Goal: Task Accomplishment & Management: Manage account settings

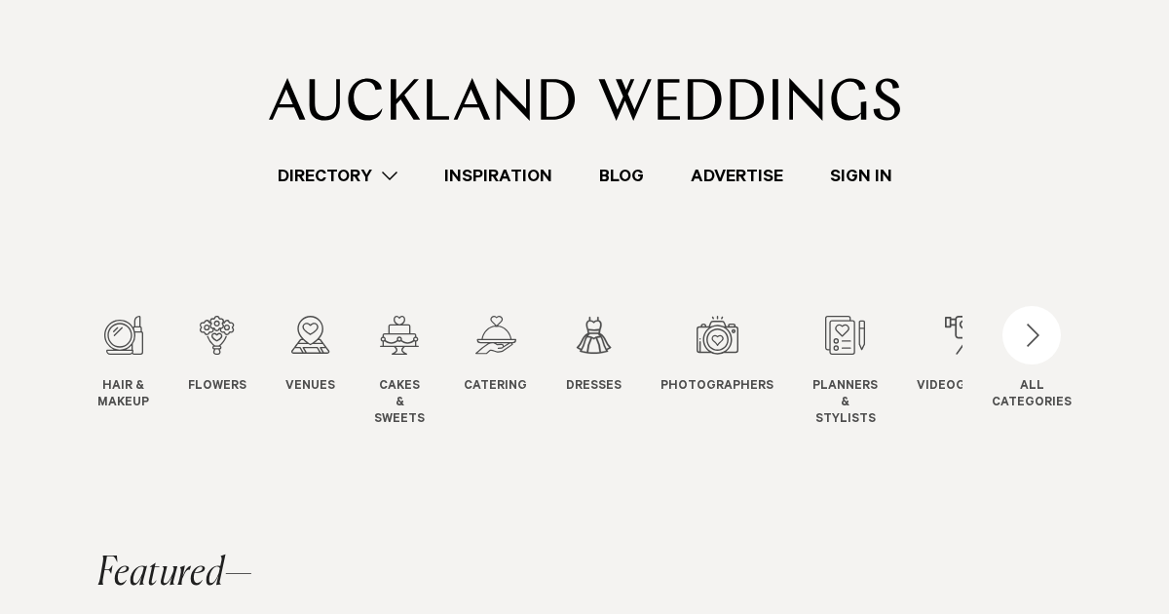
click at [857, 171] on link "Sign In" at bounding box center [860, 176] width 109 height 26
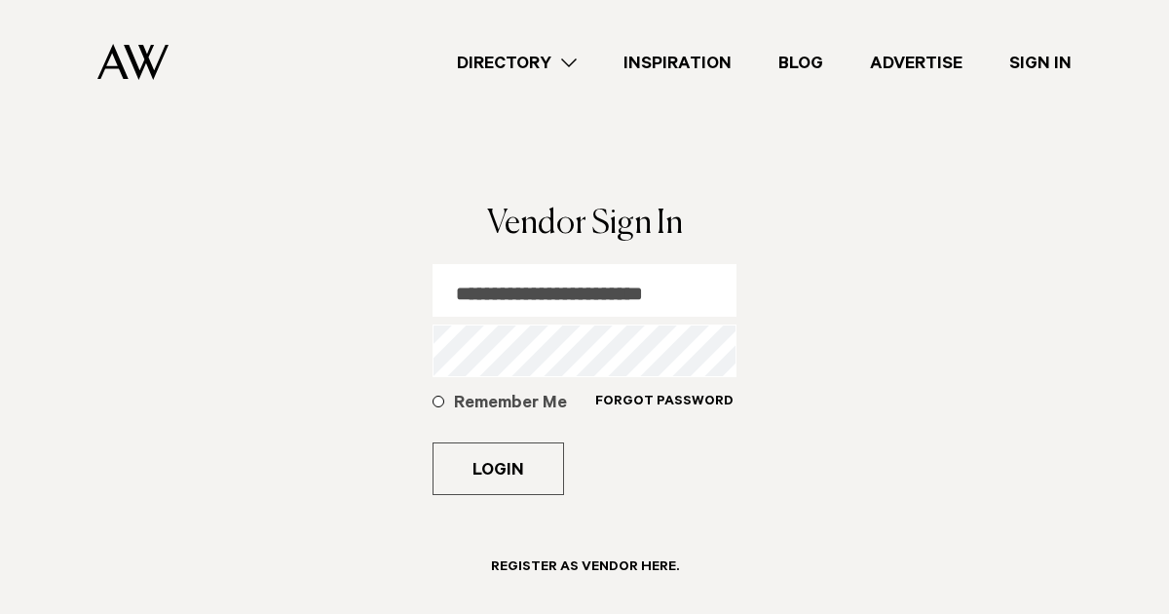
drag, startPoint x: 635, startPoint y: 292, endPoint x: 572, endPoint y: 290, distance: 63.3
click at [572, 290] on input "**********" at bounding box center [584, 290] width 304 height 53
drag, startPoint x: 461, startPoint y: 288, endPoint x: 723, endPoint y: 295, distance: 262.0
click at [723, 295] on input "**********" at bounding box center [584, 290] width 304 height 53
type input "**********"
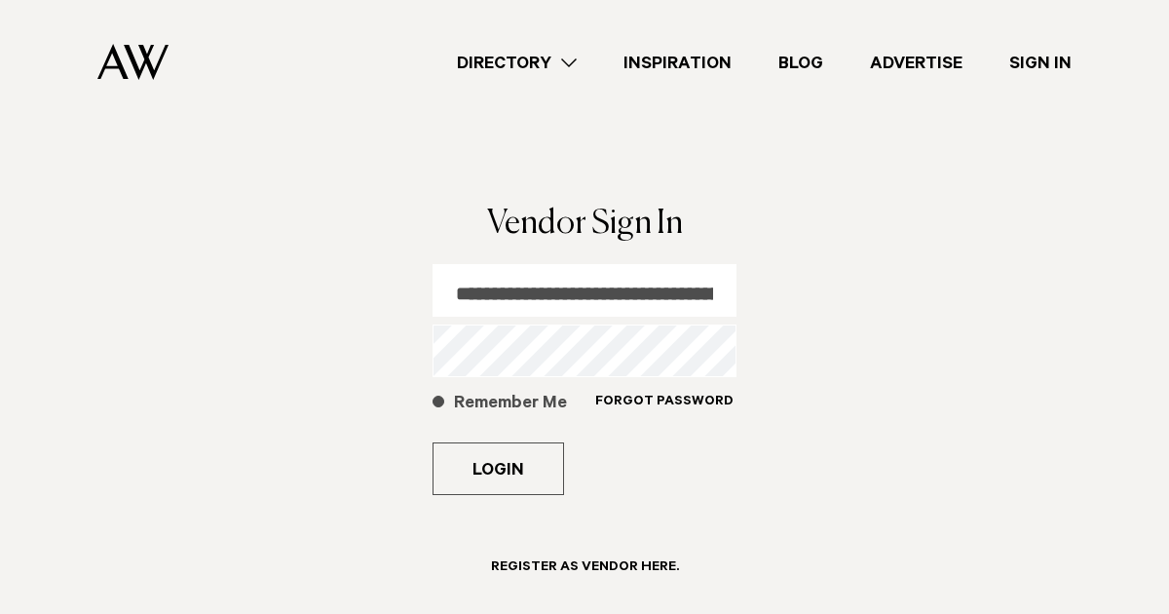
click at [434, 400] on span at bounding box center [438, 401] width 12 height 12
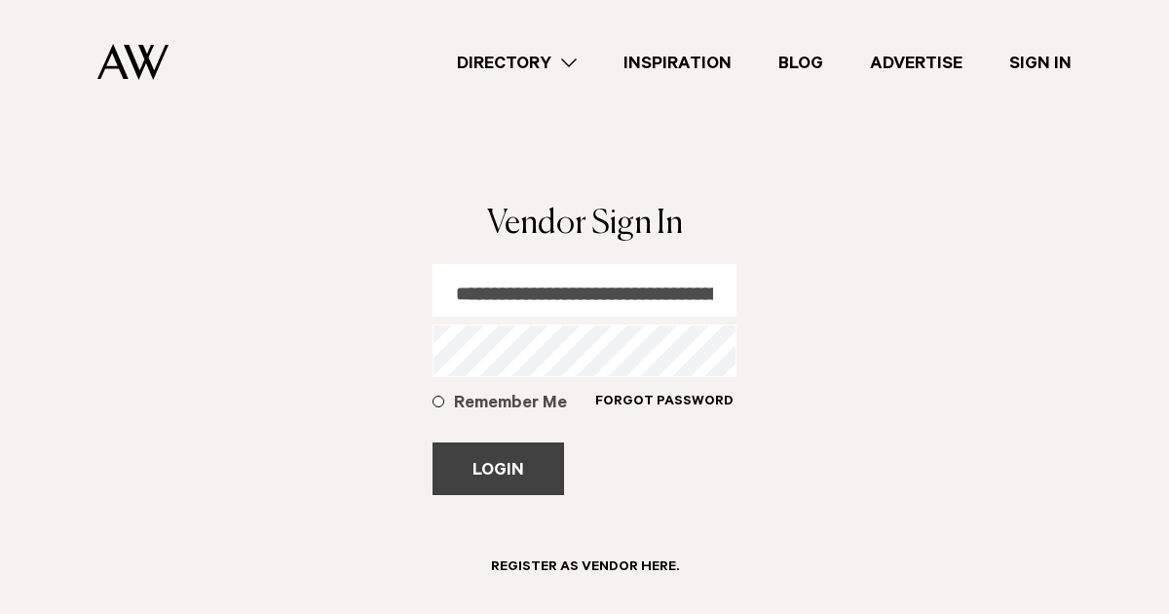
click at [466, 472] on button "Login" at bounding box center [497, 468] width 131 height 53
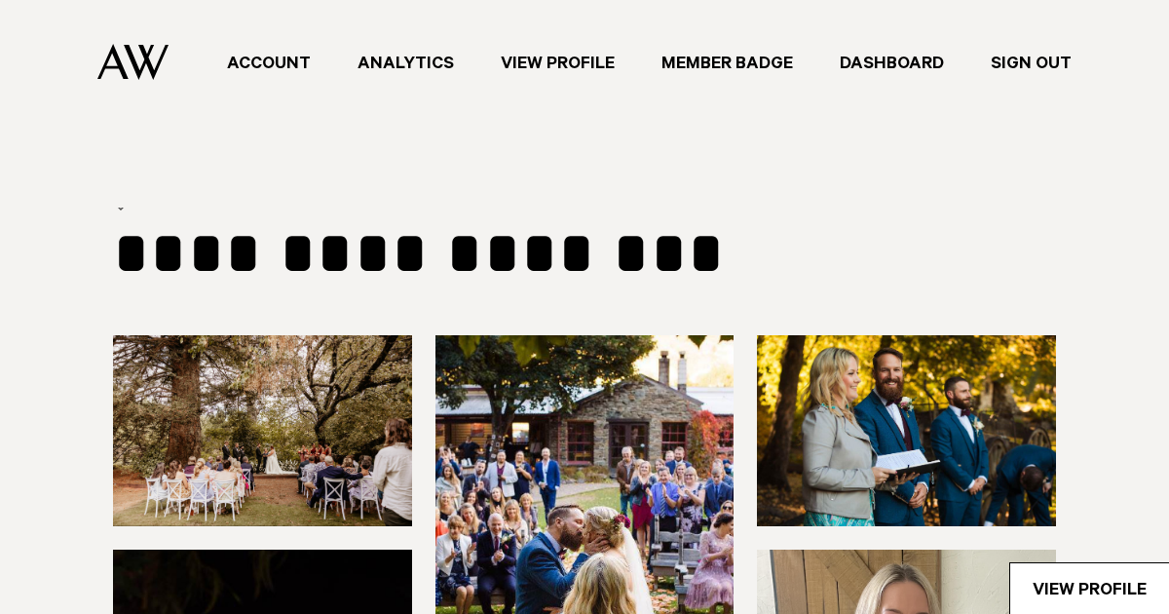
type input "*******"
select select "***"
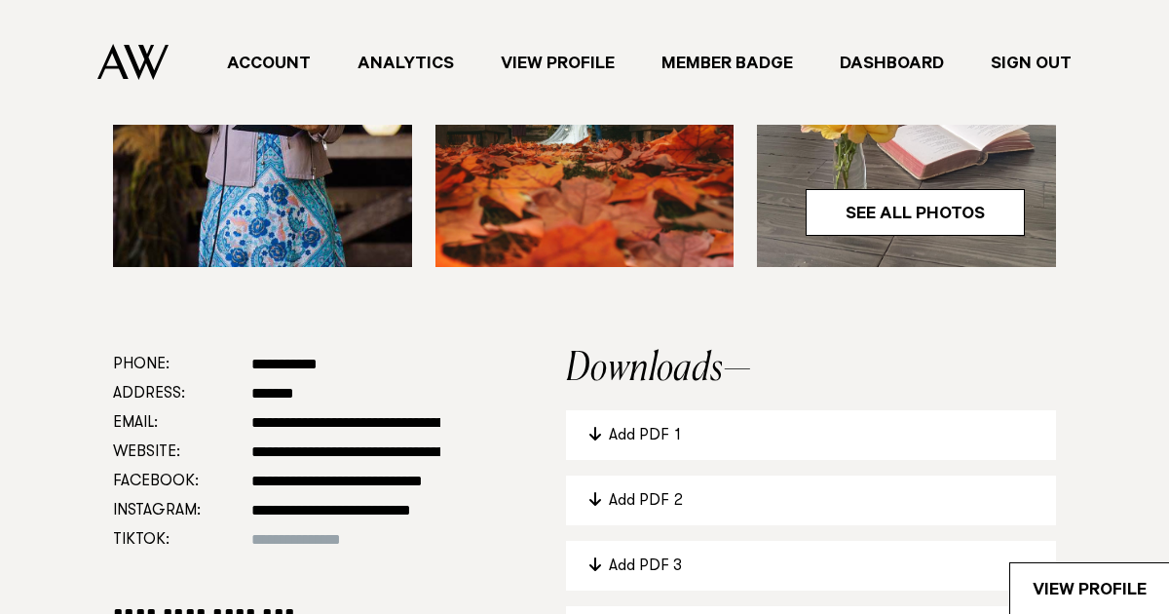
scroll to position [707, 0]
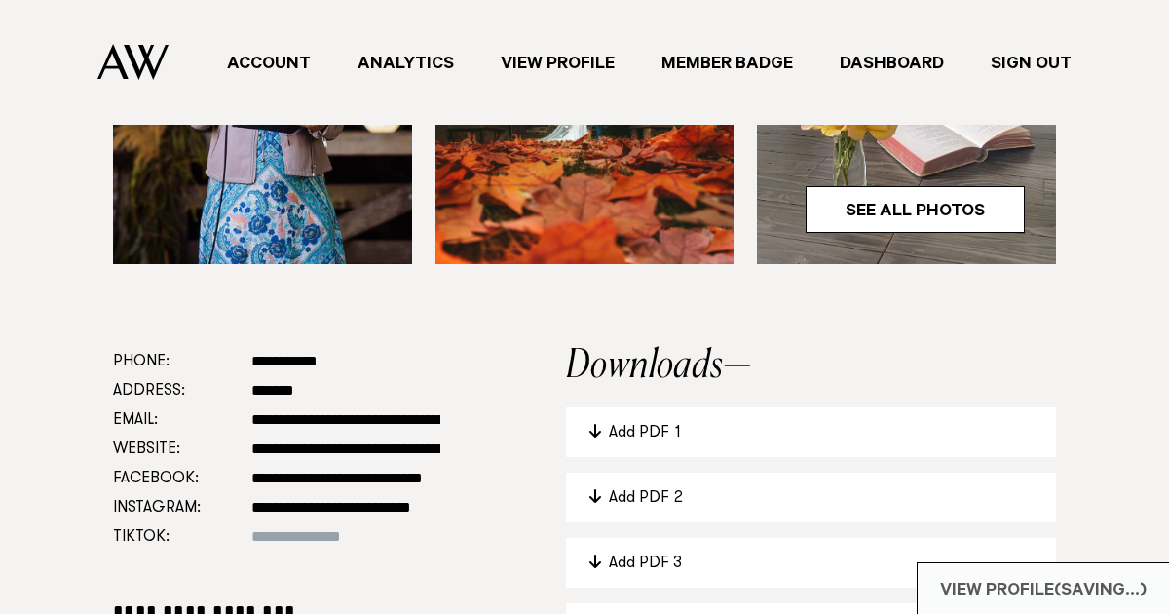
drag, startPoint x: 254, startPoint y: 480, endPoint x: 455, endPoint y: 484, distance: 200.6
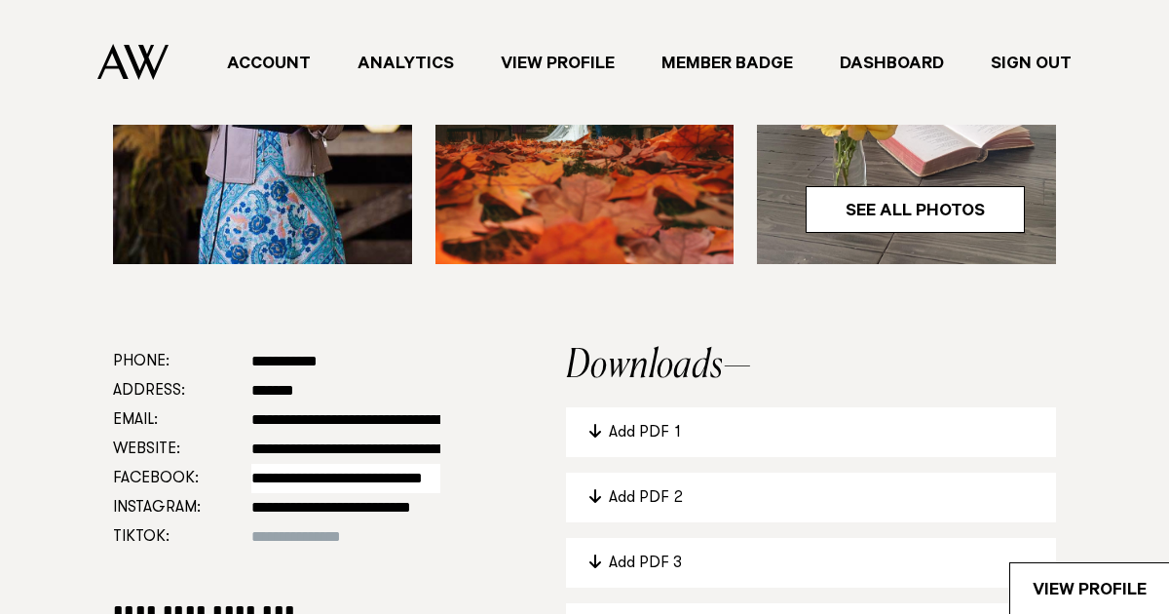
click at [378, 480] on input "**********" at bounding box center [345, 478] width 189 height 29
drag, startPoint x: 254, startPoint y: 480, endPoint x: 481, endPoint y: 497, distance: 227.5
paste input "**********"
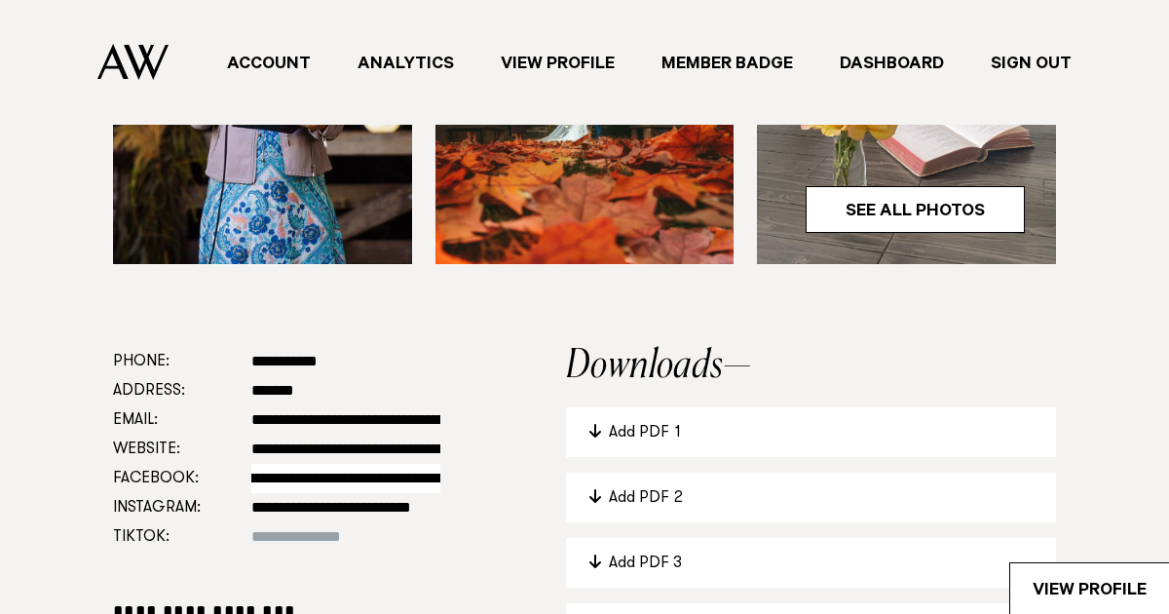
scroll to position [0, 191]
type input "**********"
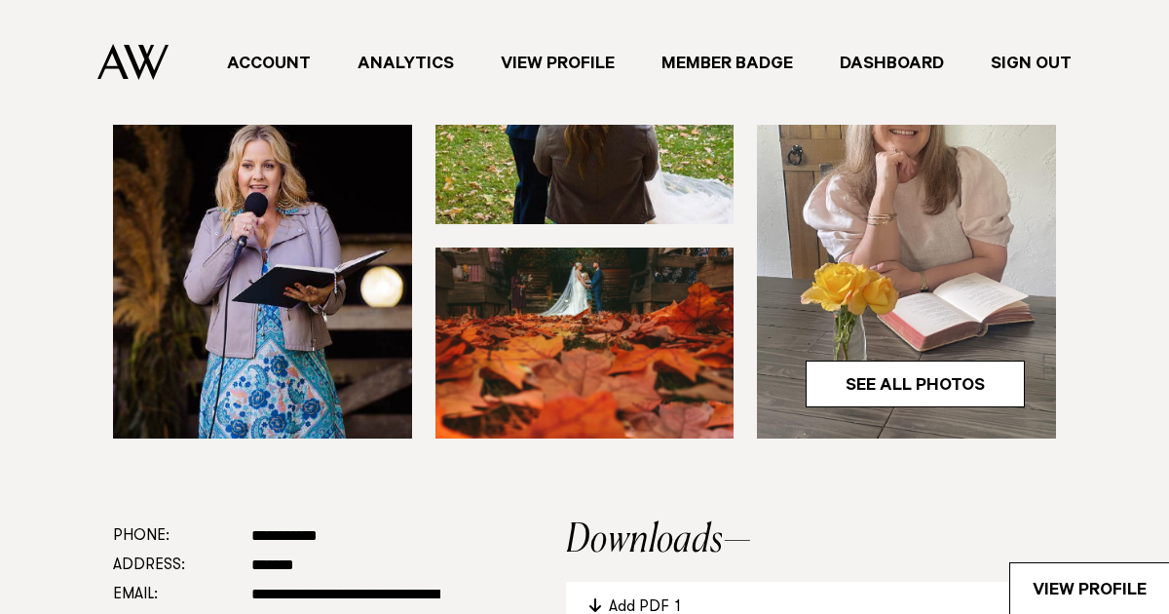
scroll to position [532, 0]
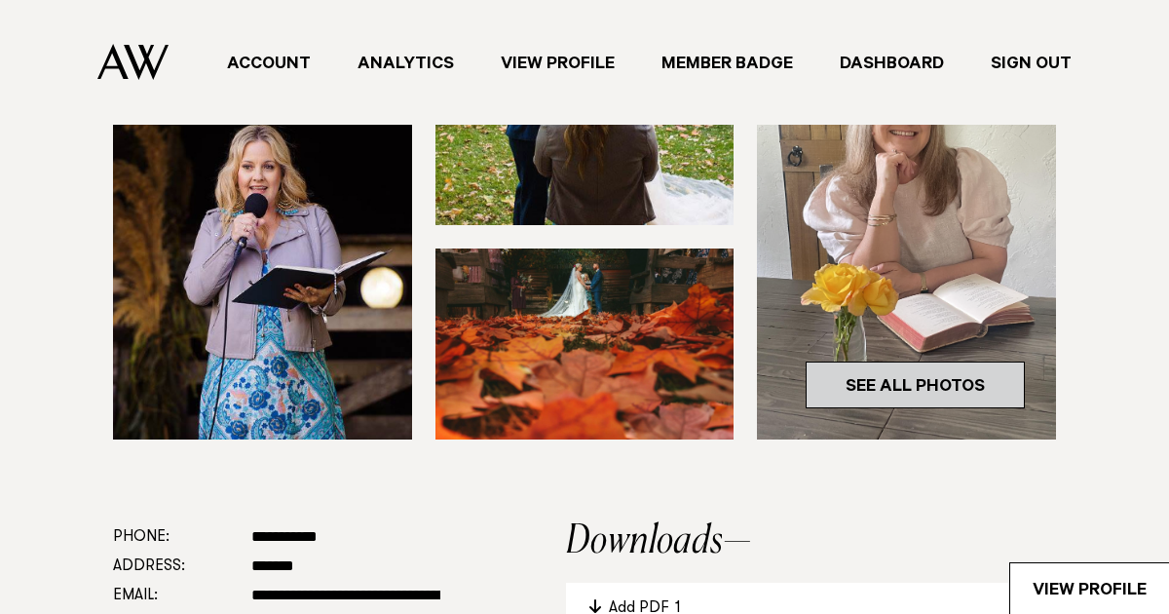
click at [845, 369] on link "See All Photos" at bounding box center [914, 384] width 219 height 47
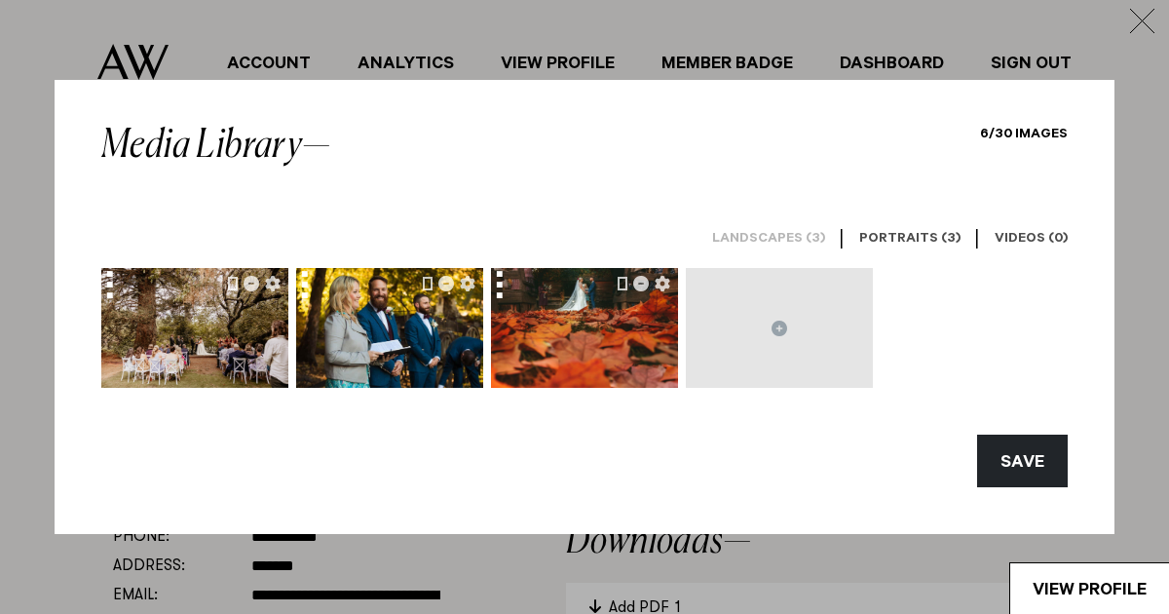
click at [928, 221] on link "Portraits (3)" at bounding box center [909, 240] width 132 height 56
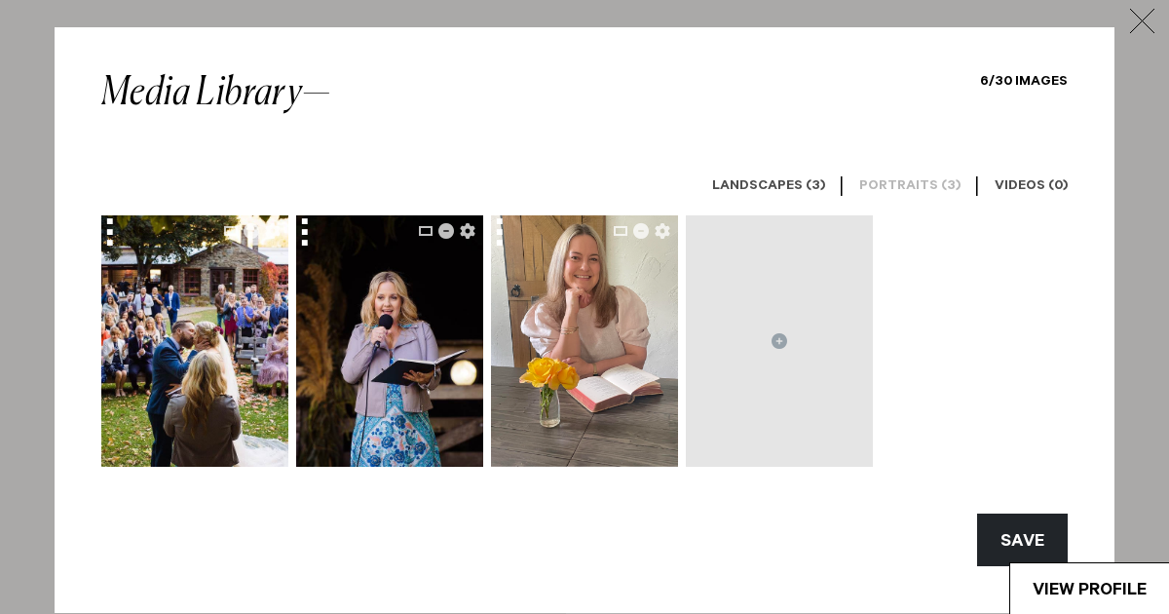
click at [1137, 18] on icon "button" at bounding box center [1142, 21] width 26 height 24
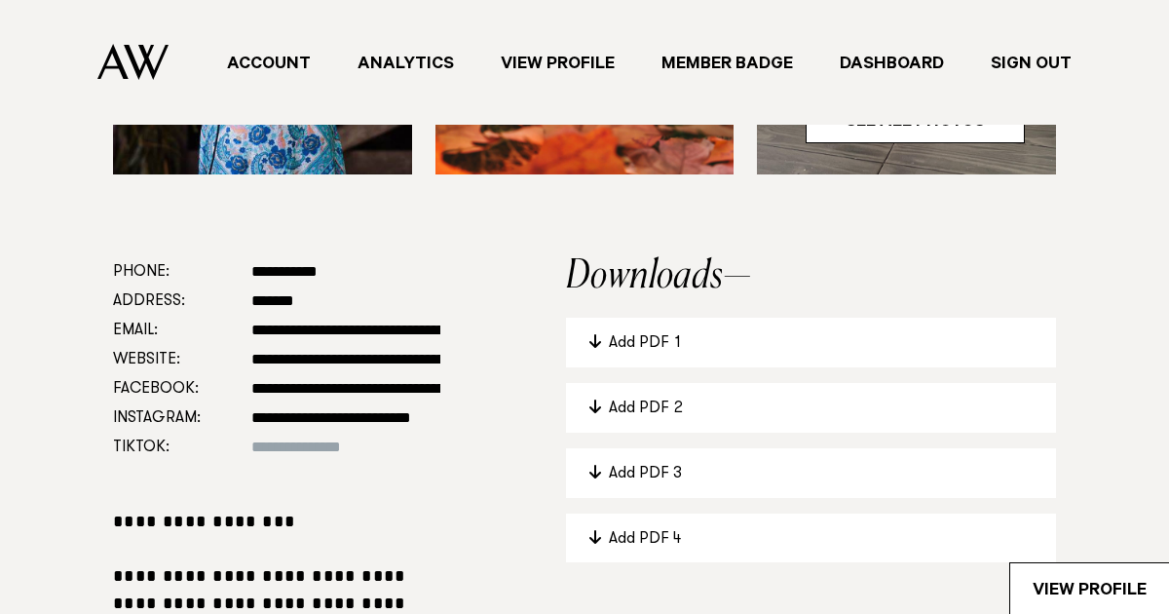
scroll to position [800, 0]
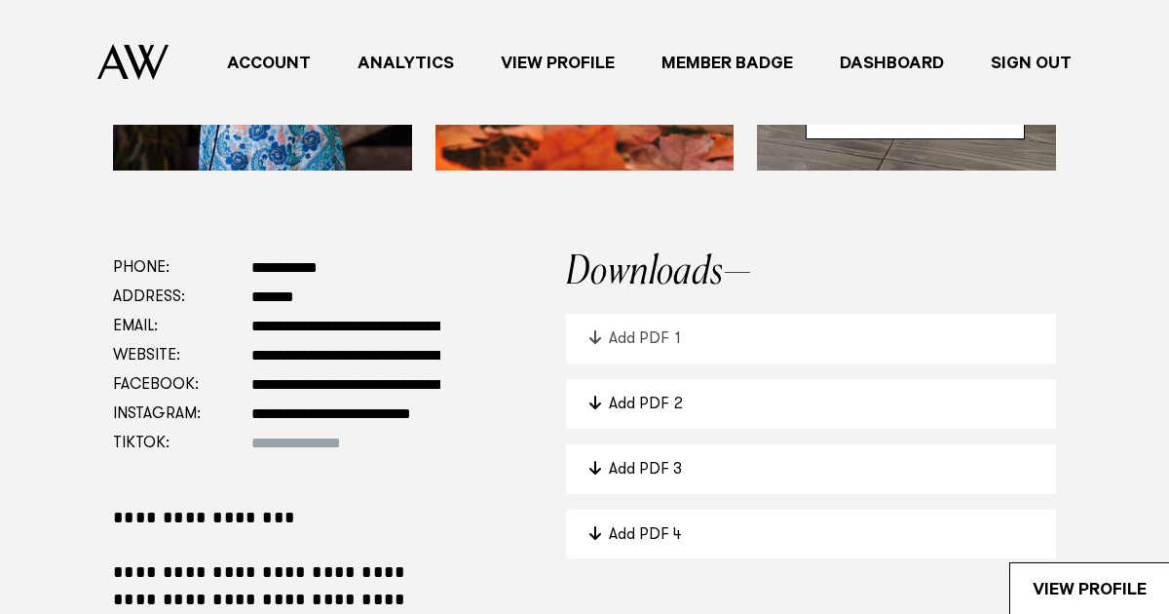
click at [655, 327] on div "Add PDF 1" at bounding box center [821, 339] width 424 height 24
click at [647, 403] on div "Add PDF 2" at bounding box center [821, 404] width 424 height 24
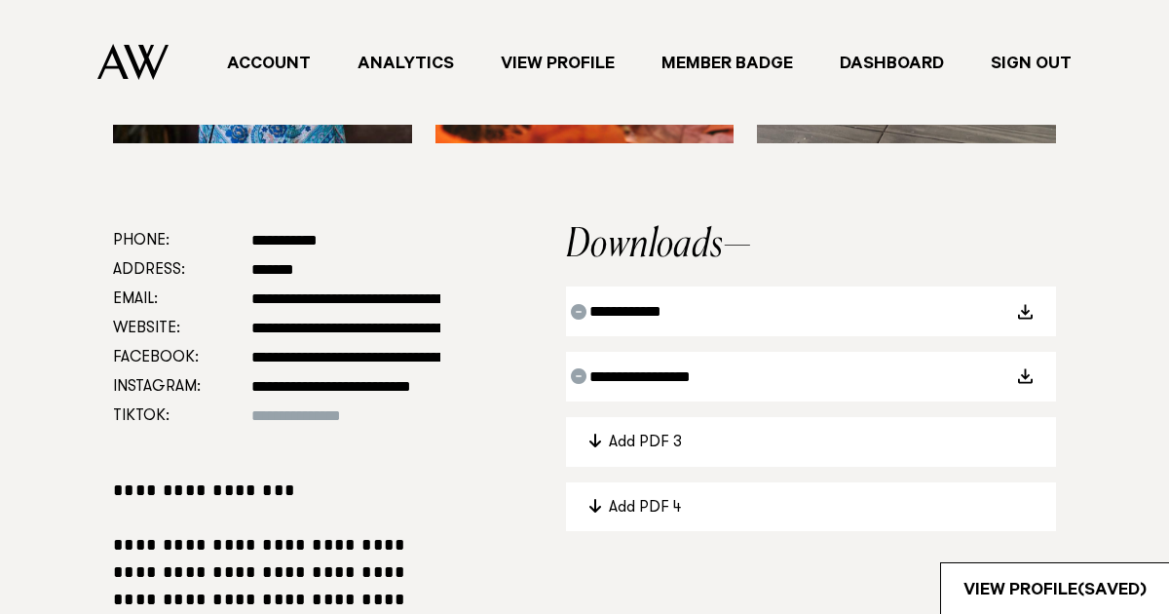
scroll to position [831, 0]
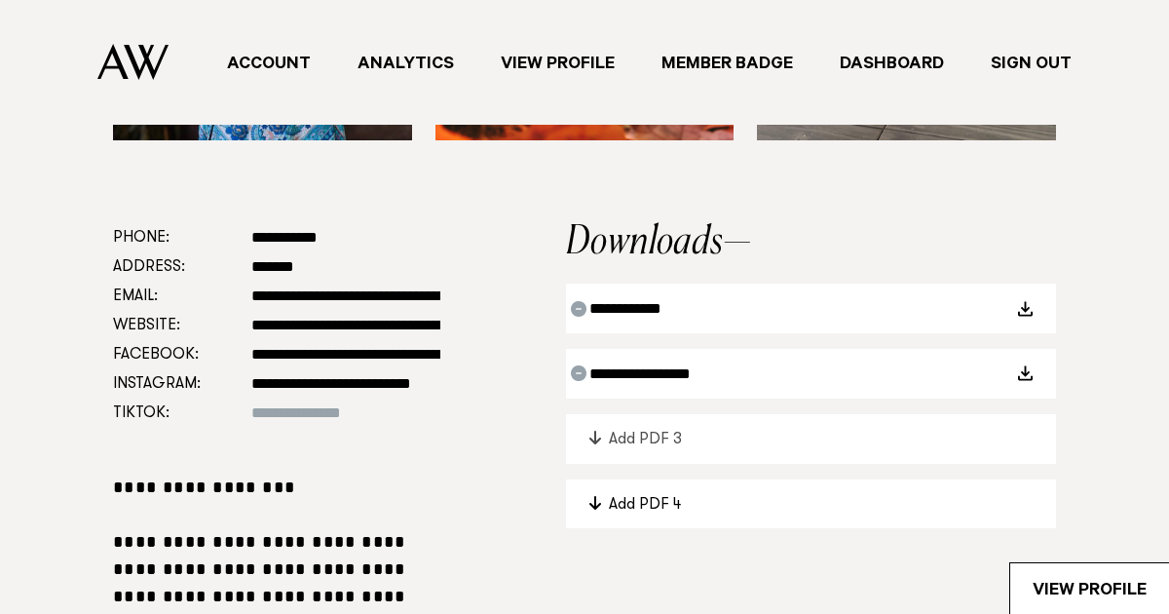
click at [636, 435] on div "Add PDF 3" at bounding box center [821, 440] width 424 height 24
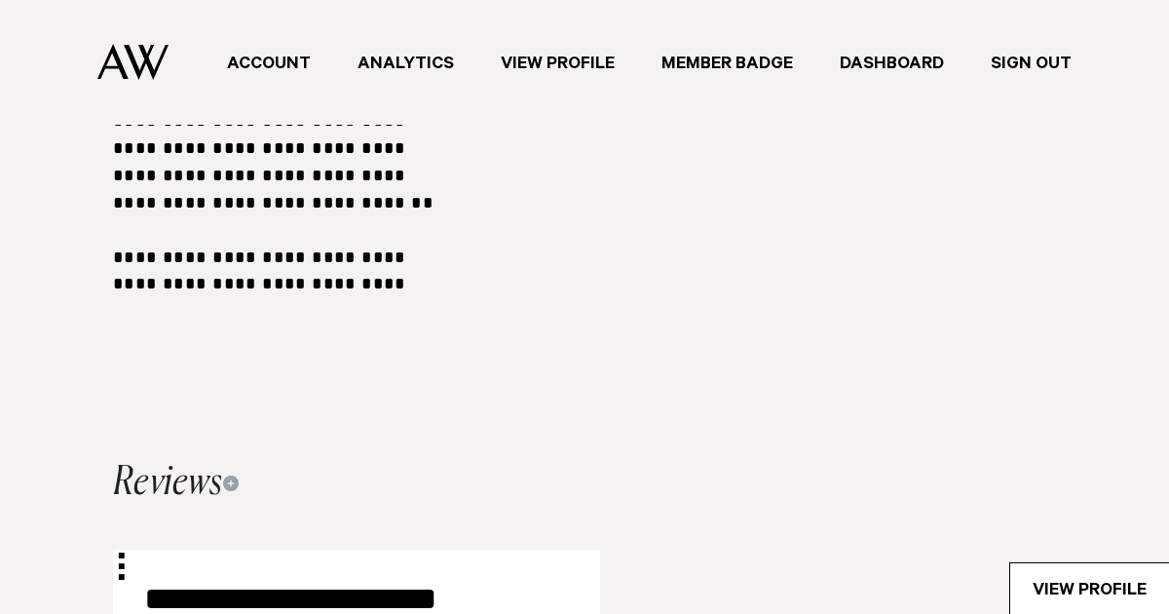
scroll to position [1450, 0]
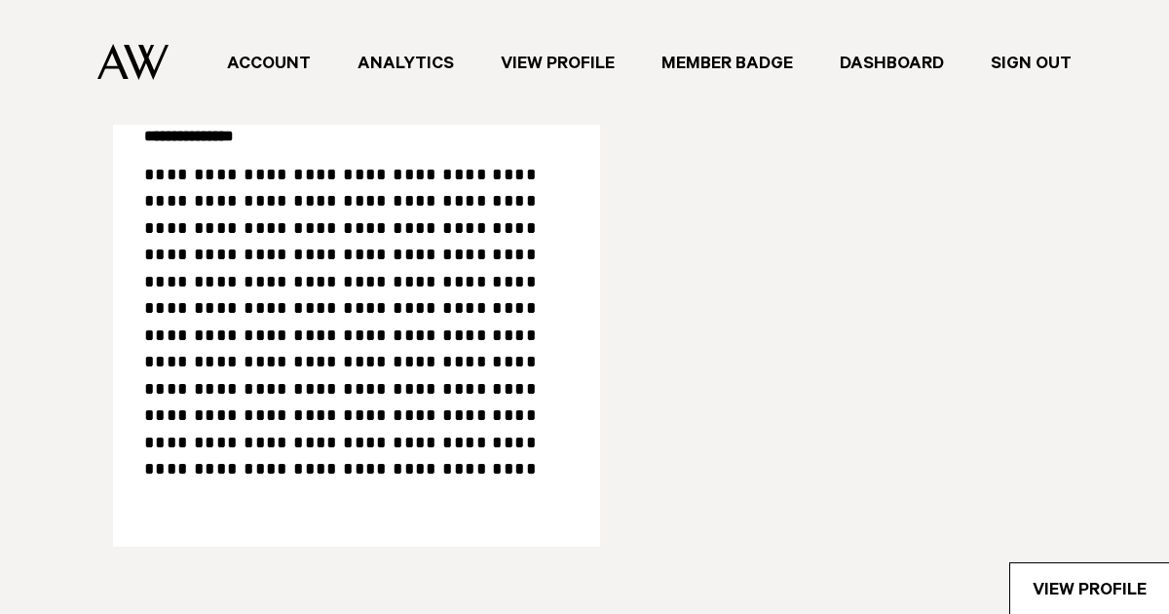
scroll to position [1942, 0]
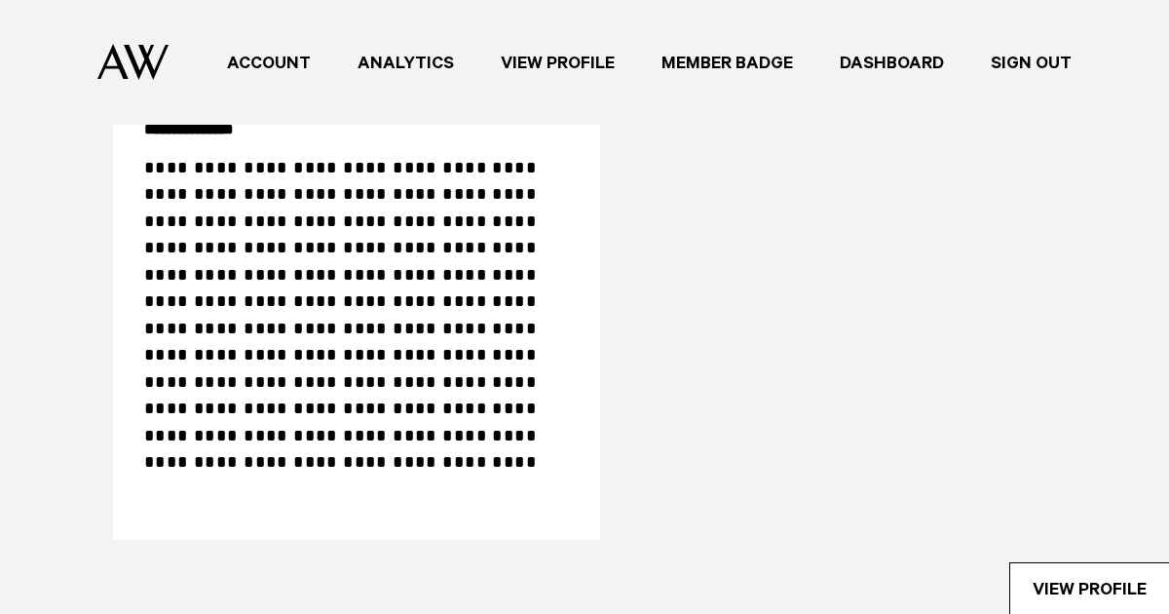
click at [571, 63] on link "View Profile" at bounding box center [557, 63] width 161 height 26
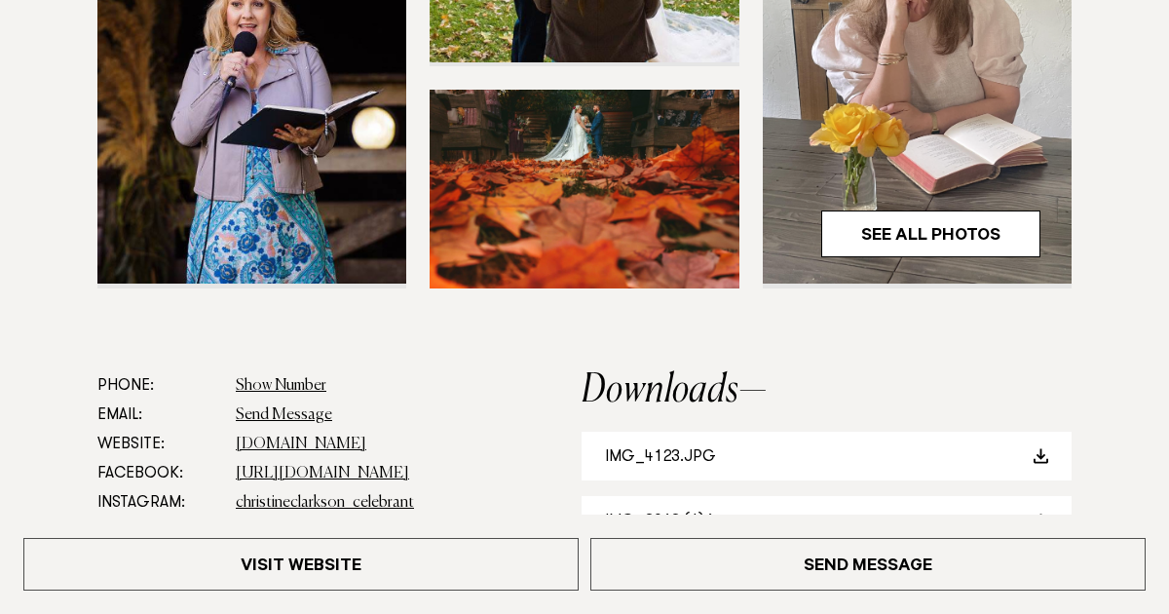
scroll to position [707, 0]
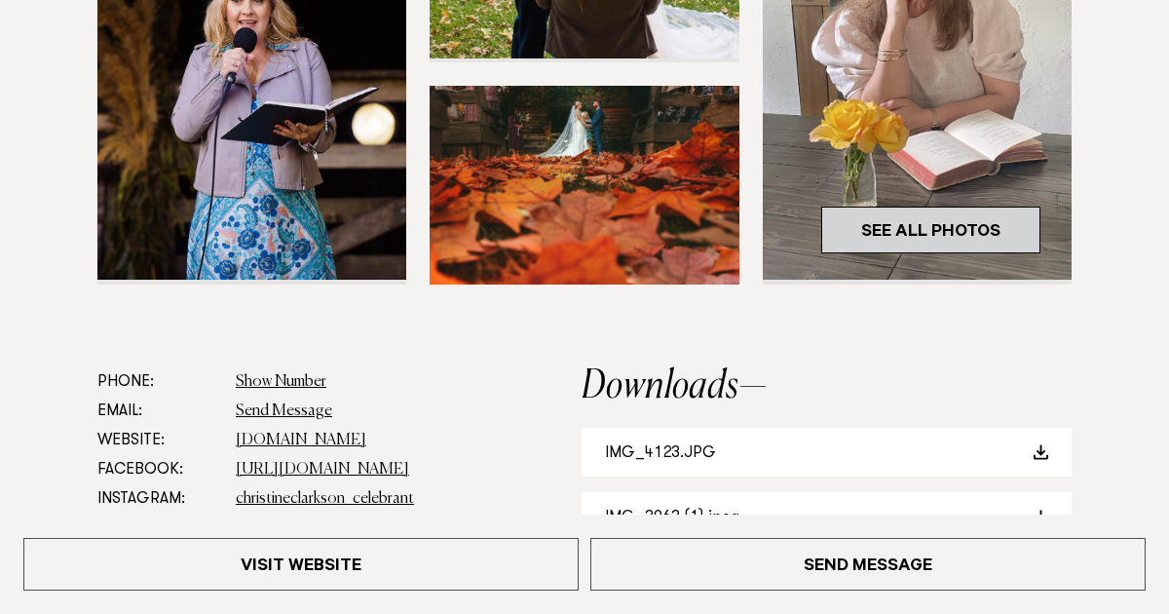
click at [865, 228] on link "See All Photos" at bounding box center [930, 229] width 219 height 47
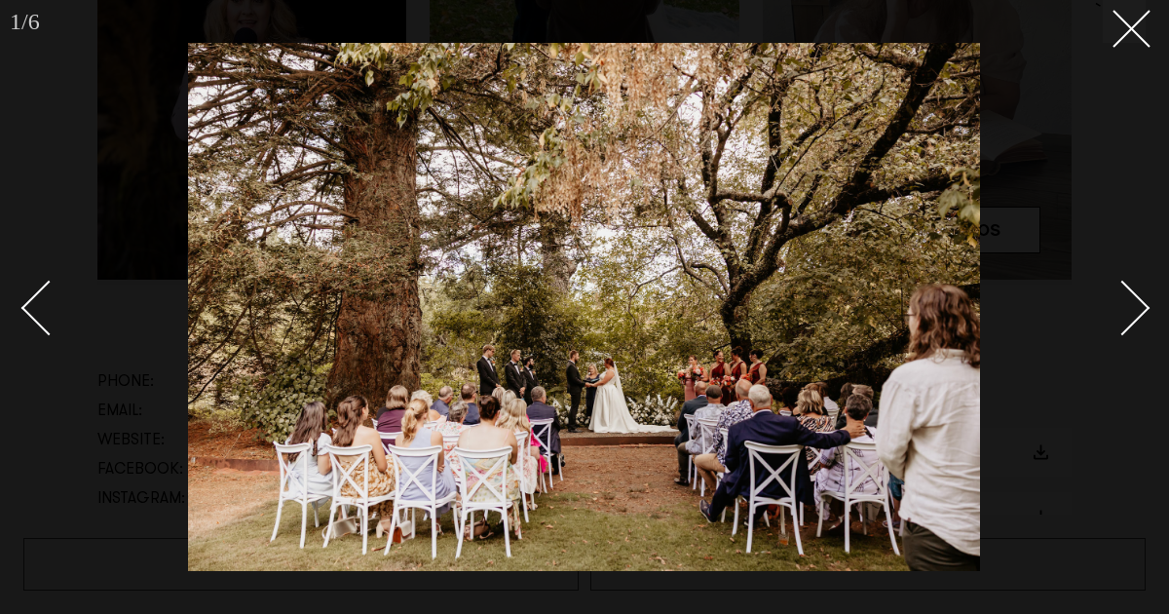
click at [1136, 307] on div "Next slide" at bounding box center [1123, 308] width 56 height 56
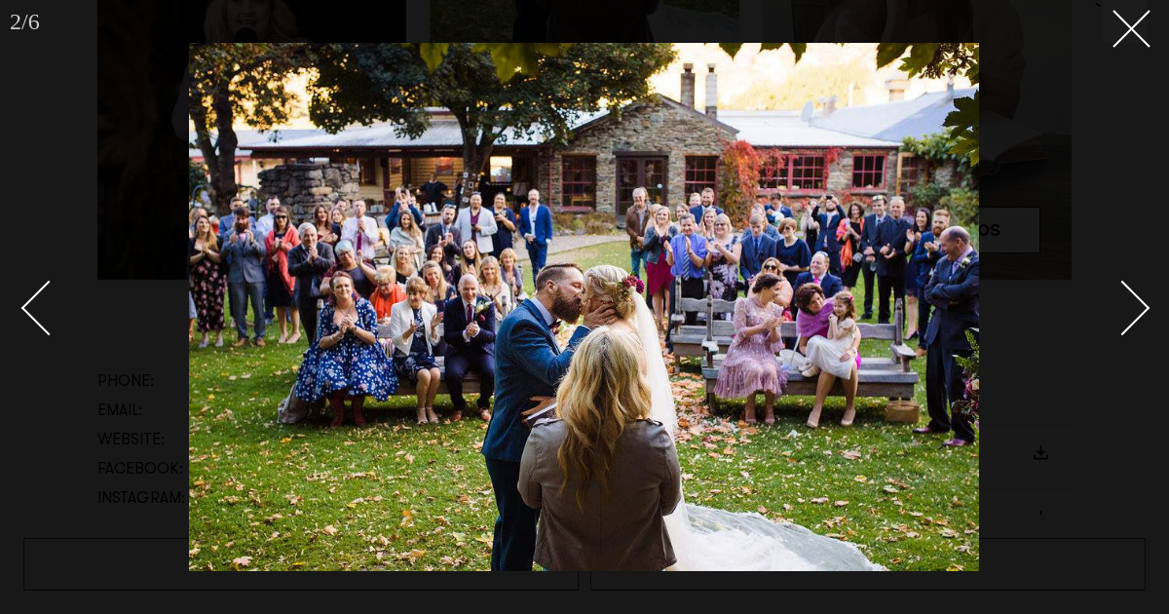
click at [1136, 307] on div "Next slide" at bounding box center [1123, 308] width 56 height 56
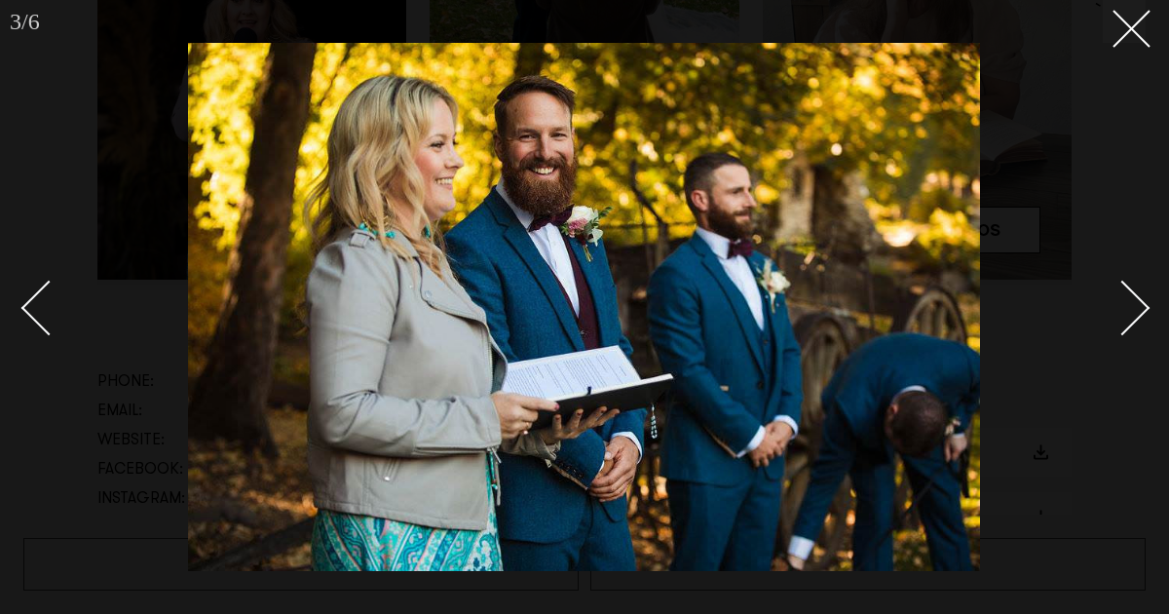
click at [1136, 307] on div "Next slide" at bounding box center [1123, 308] width 56 height 56
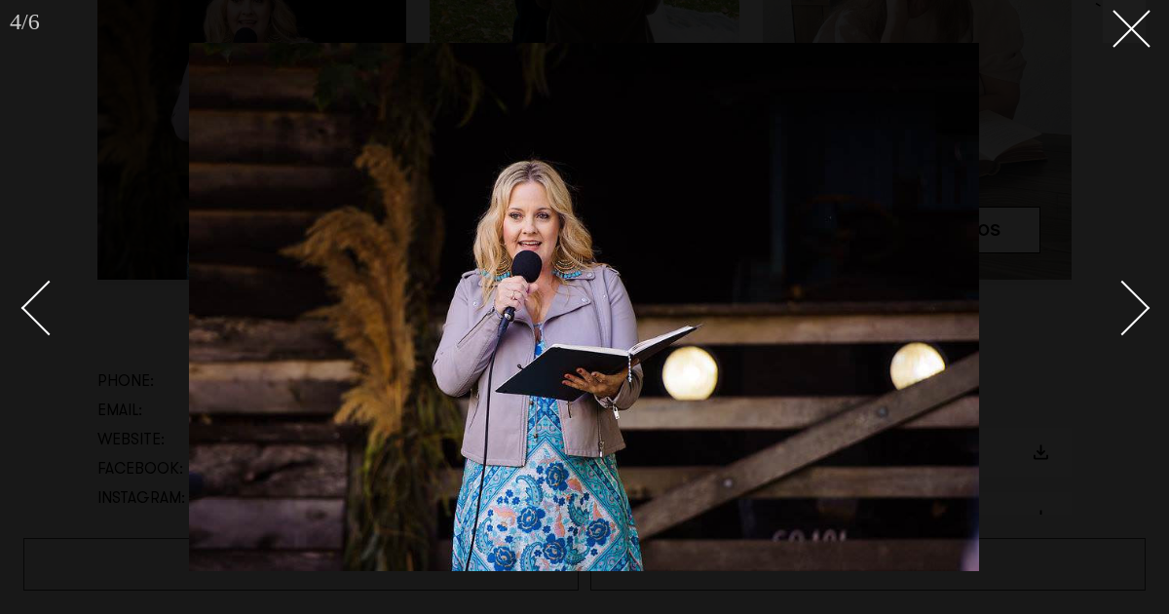
click at [1136, 307] on div "Next slide" at bounding box center [1123, 308] width 56 height 56
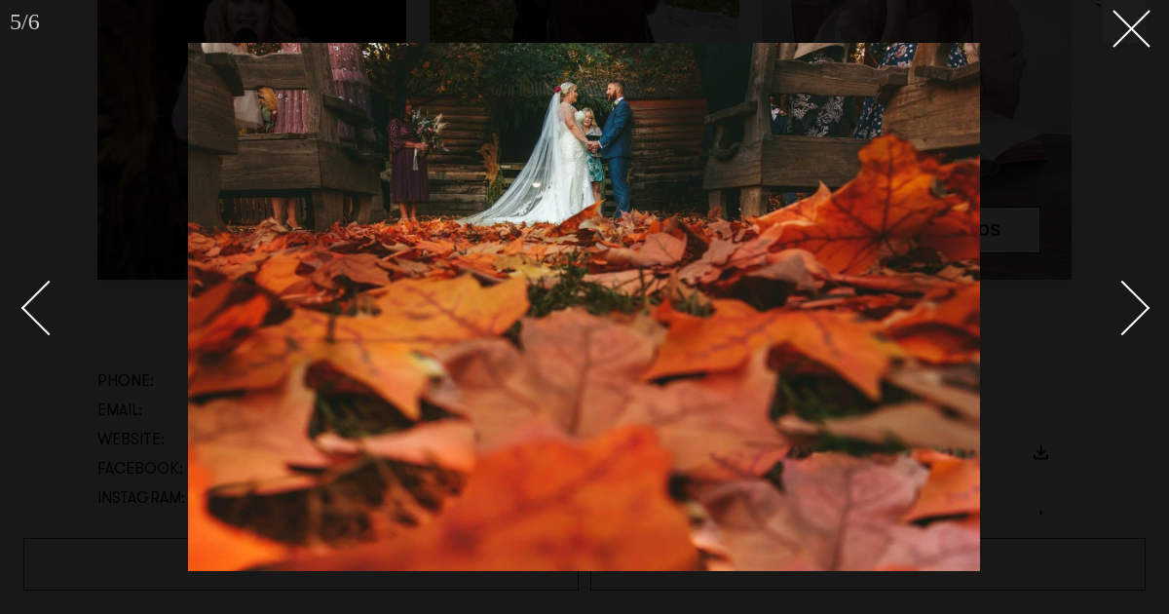
click at [1136, 307] on div "Next slide" at bounding box center [1123, 308] width 56 height 56
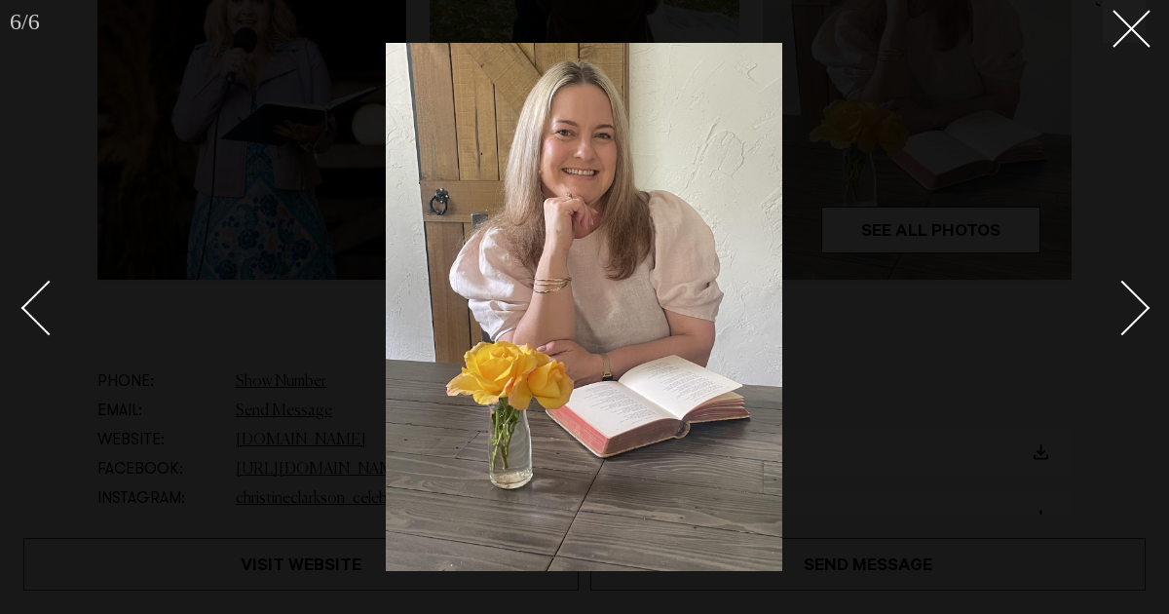
click at [1136, 307] on div "Next slide" at bounding box center [1123, 308] width 56 height 56
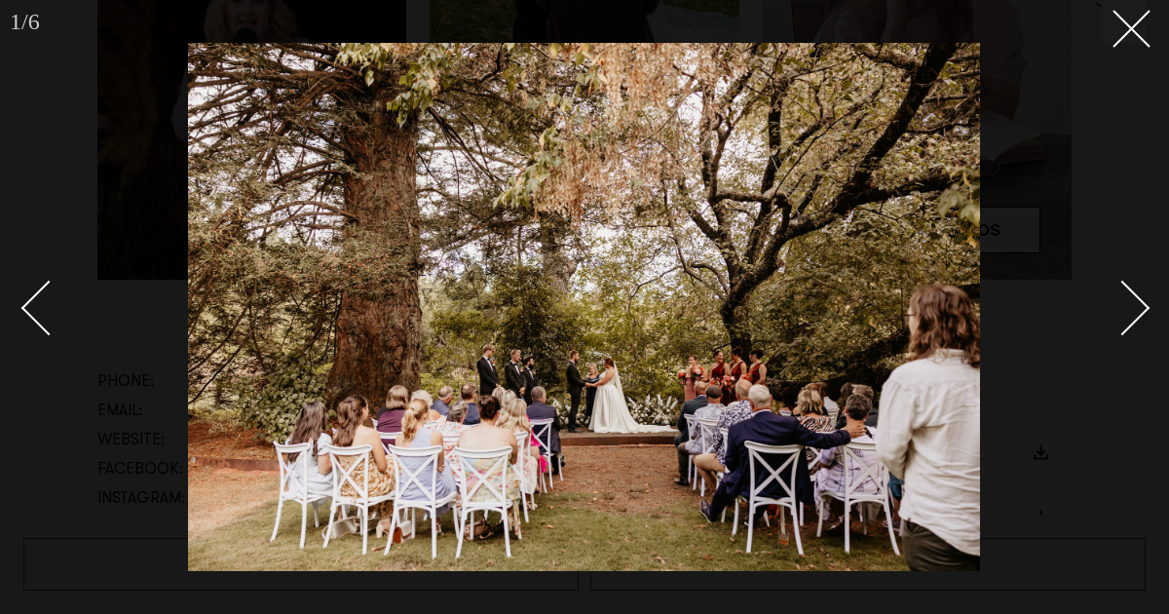
click at [1136, 307] on div "Next slide" at bounding box center [1123, 308] width 56 height 56
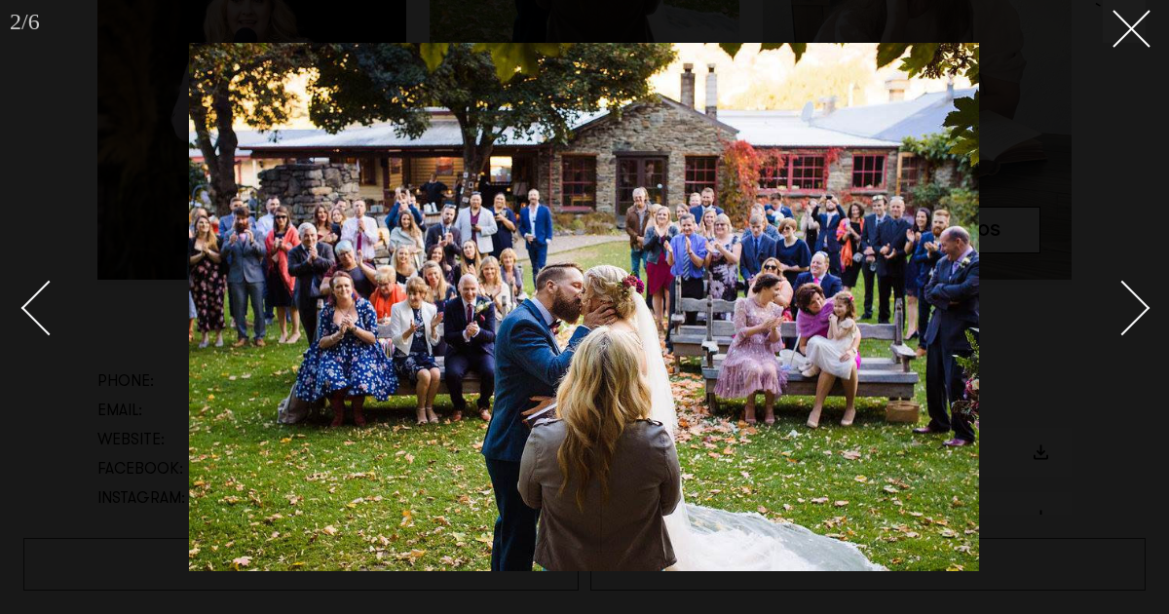
click at [1136, 307] on div "Next slide" at bounding box center [1123, 308] width 56 height 56
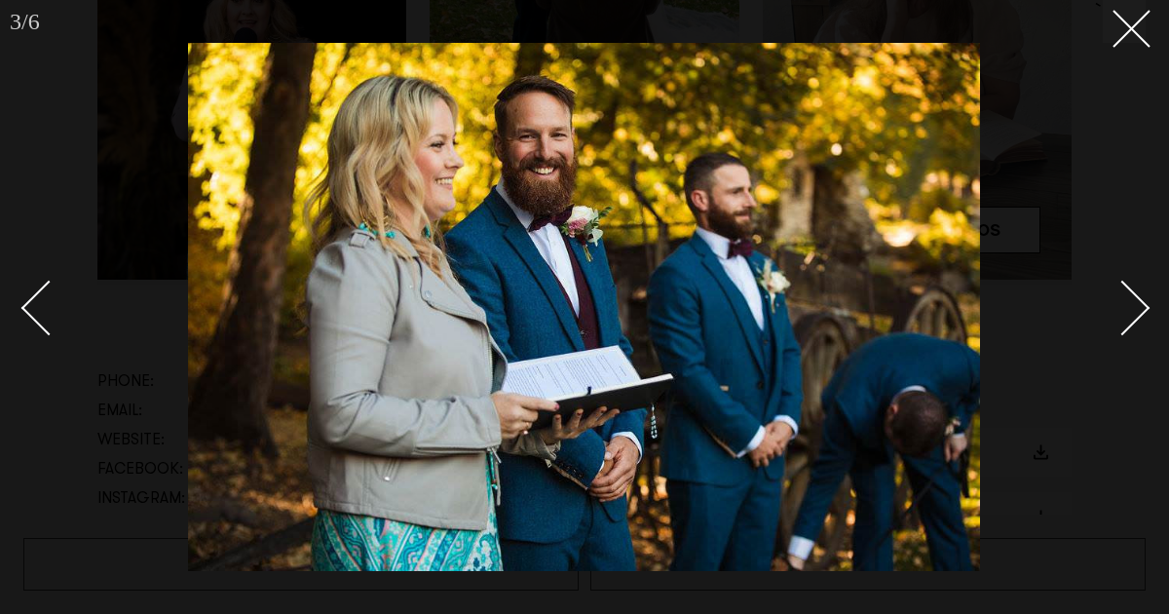
click at [1136, 307] on div "Next slide" at bounding box center [1123, 308] width 56 height 56
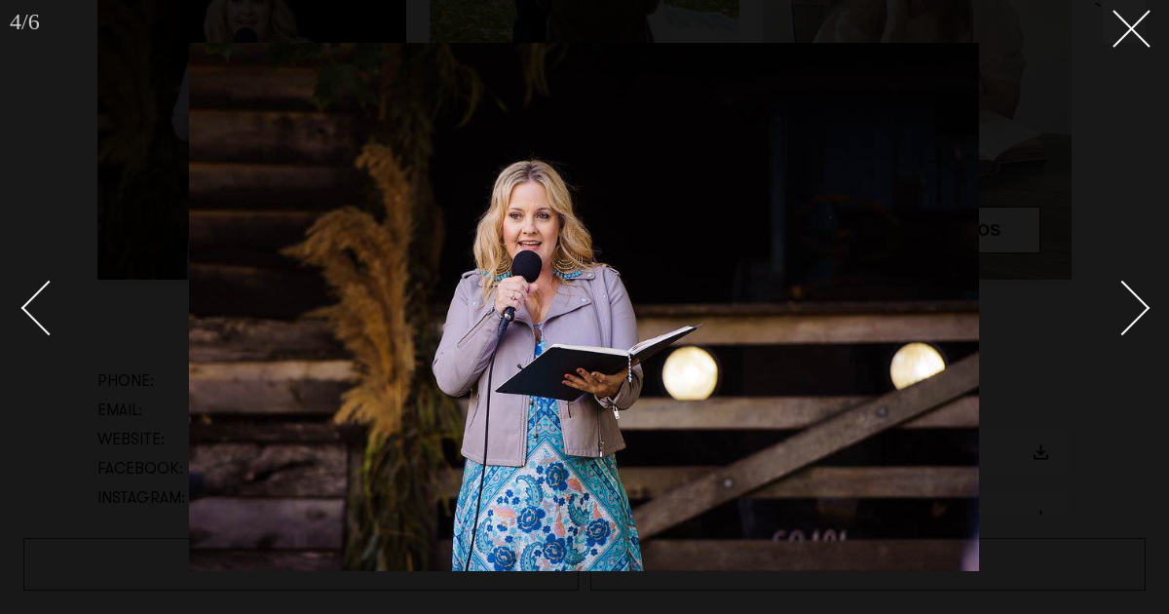
click at [1136, 307] on div "Next slide" at bounding box center [1123, 308] width 56 height 56
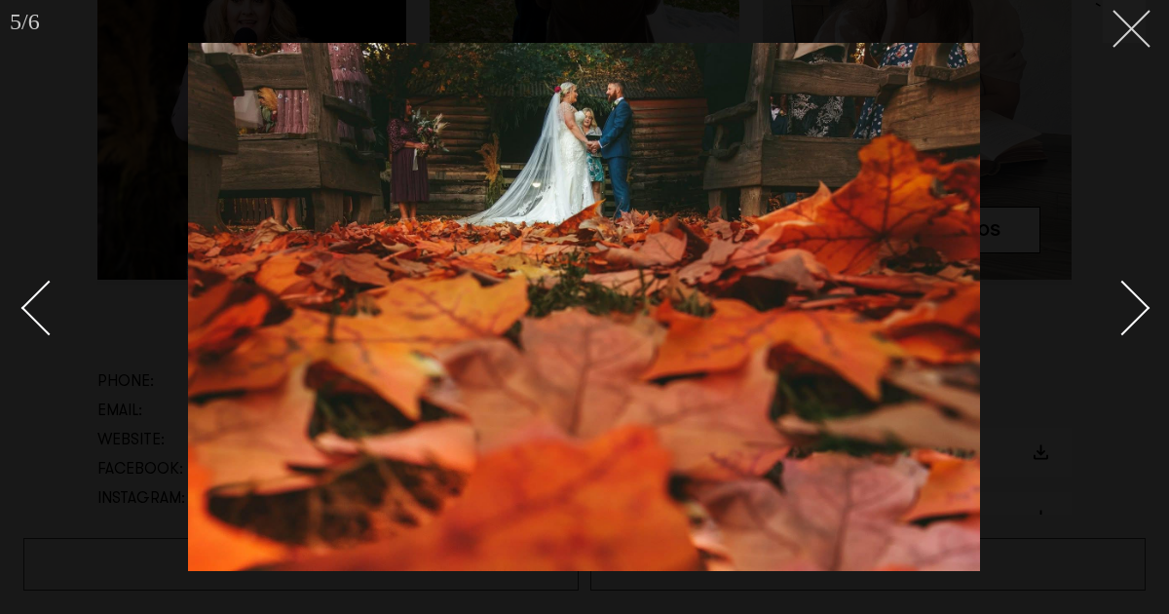
click at [1118, 22] on icon at bounding box center [1123, 21] width 23 height 23
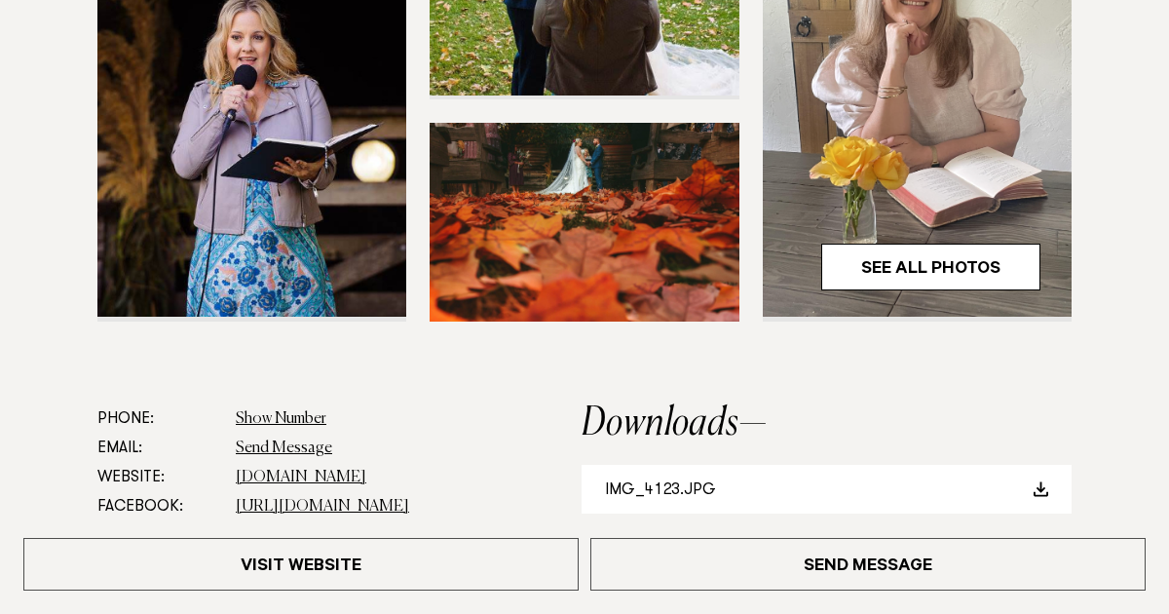
scroll to position [701, 0]
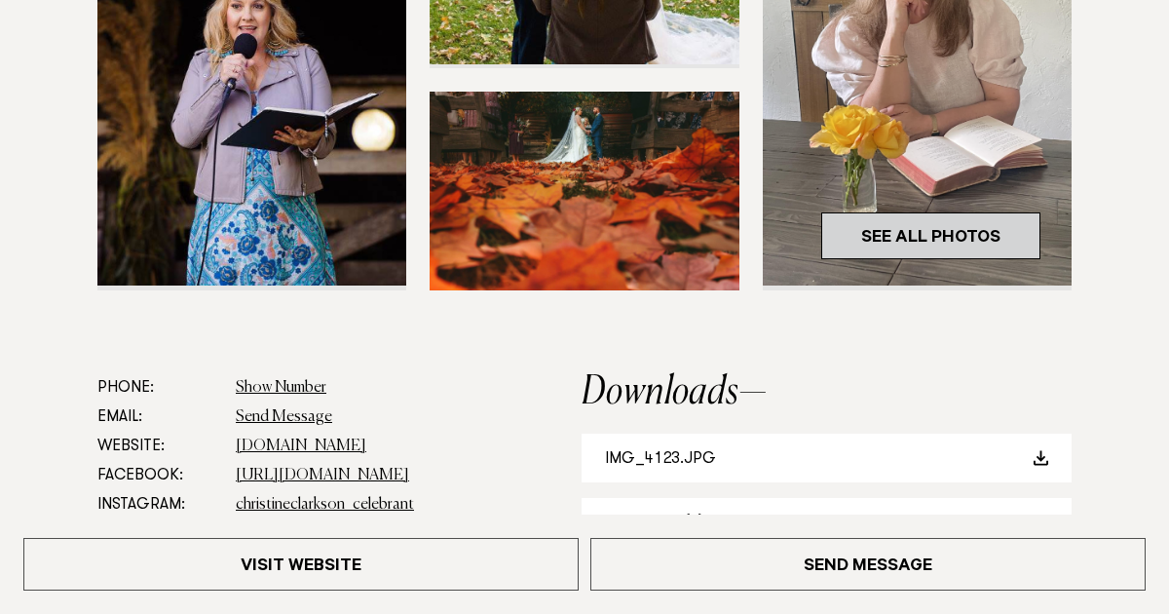
click at [907, 236] on link "See All Photos" at bounding box center [930, 235] width 219 height 47
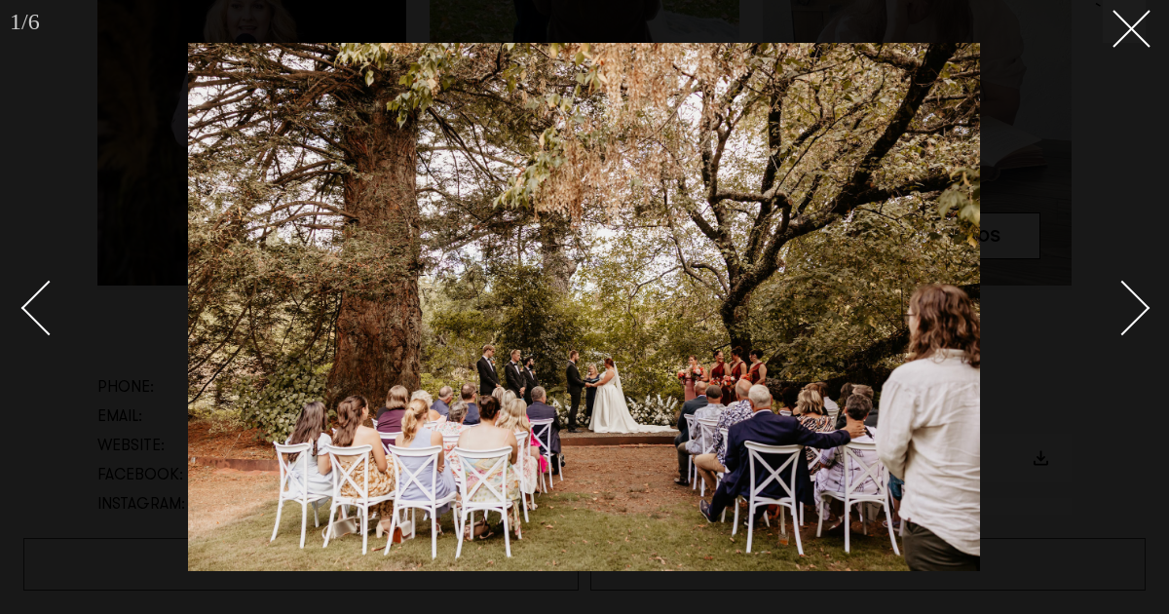
click at [1141, 306] on div "Next slide" at bounding box center [1123, 308] width 56 height 56
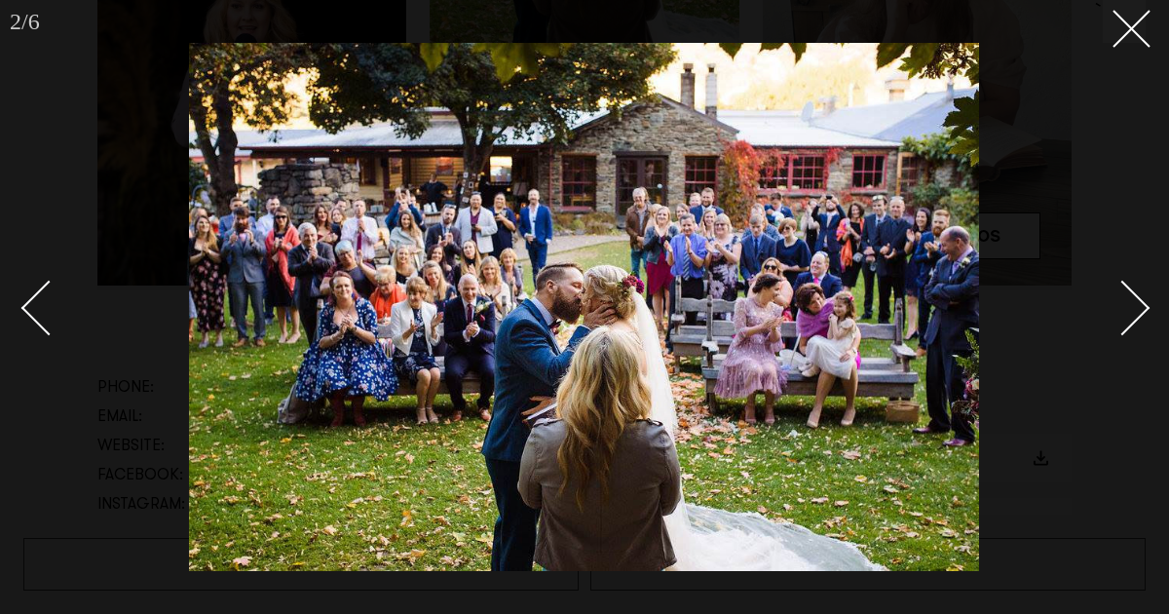
click at [1141, 306] on div "Next slide" at bounding box center [1123, 308] width 56 height 56
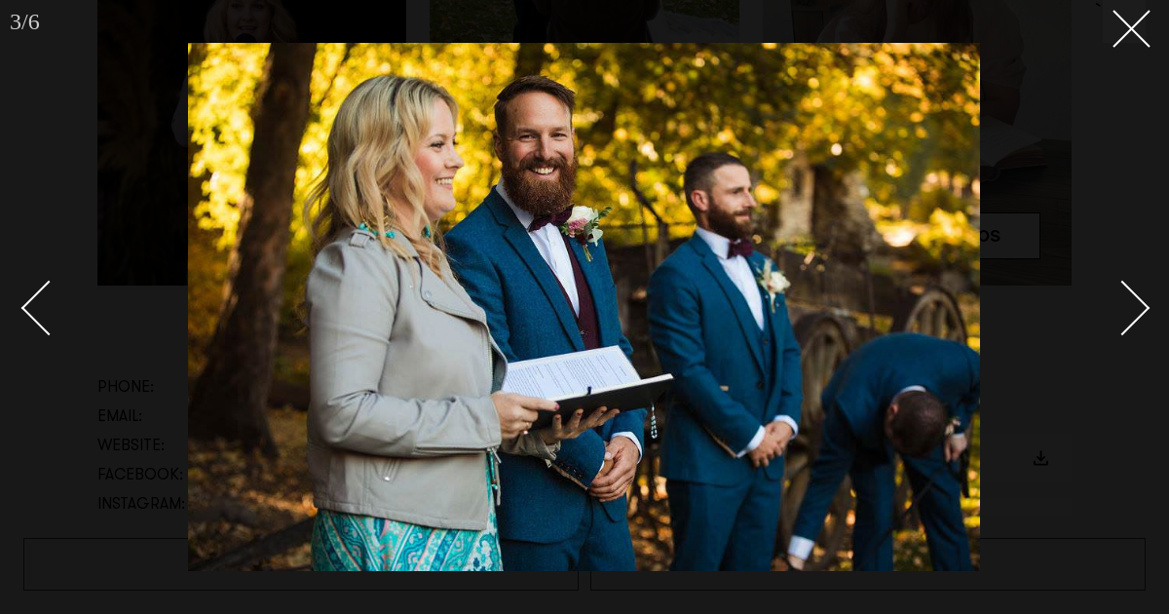
click at [1141, 306] on div "Next slide" at bounding box center [1123, 308] width 56 height 56
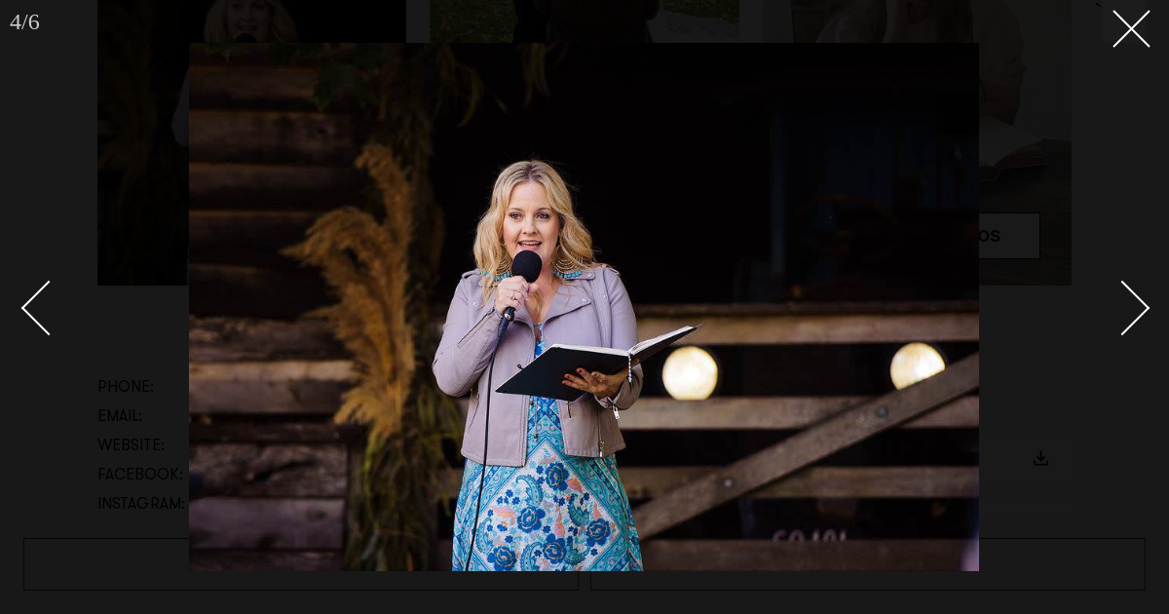
click at [1141, 307] on div "Next slide" at bounding box center [1123, 308] width 56 height 56
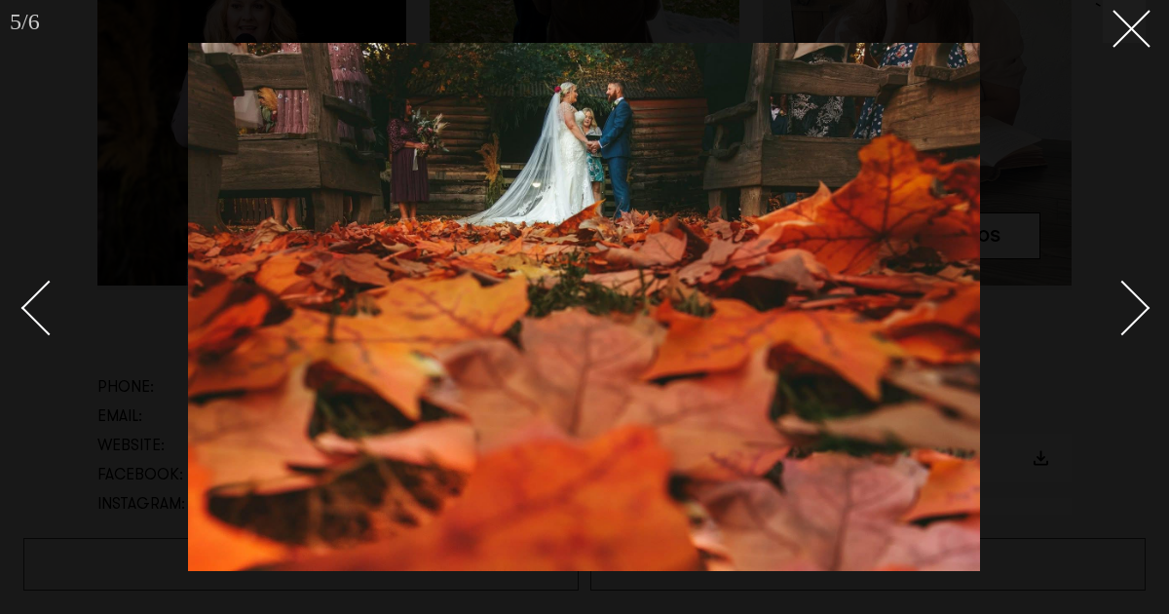
click at [1141, 307] on div "Next slide" at bounding box center [1123, 308] width 56 height 56
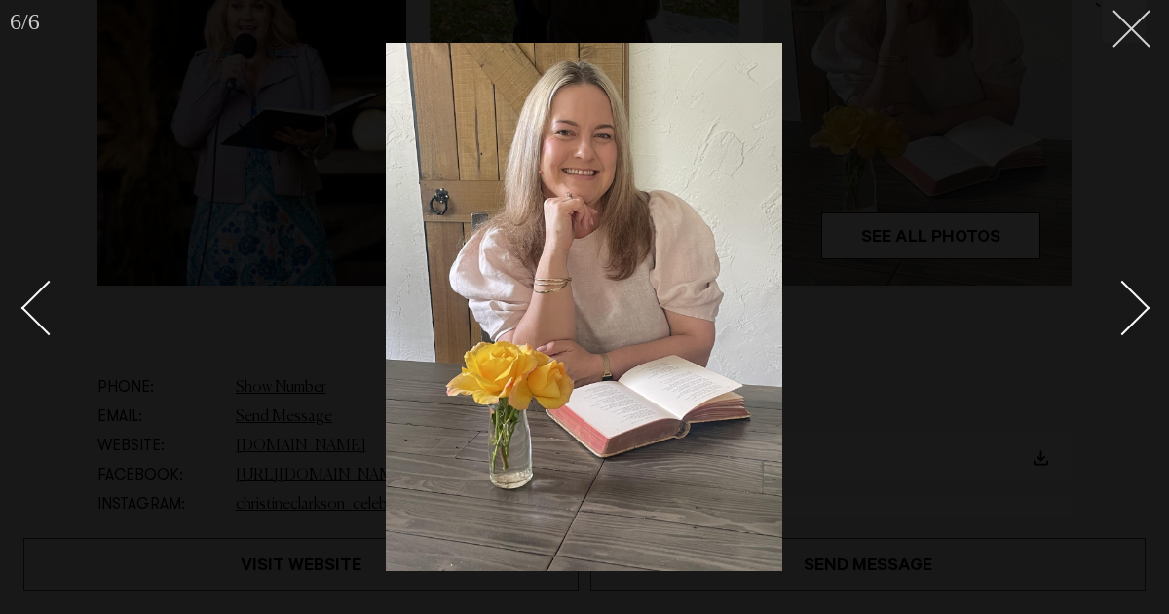
click at [1132, 35] on button at bounding box center [1123, 21] width 43 height 43
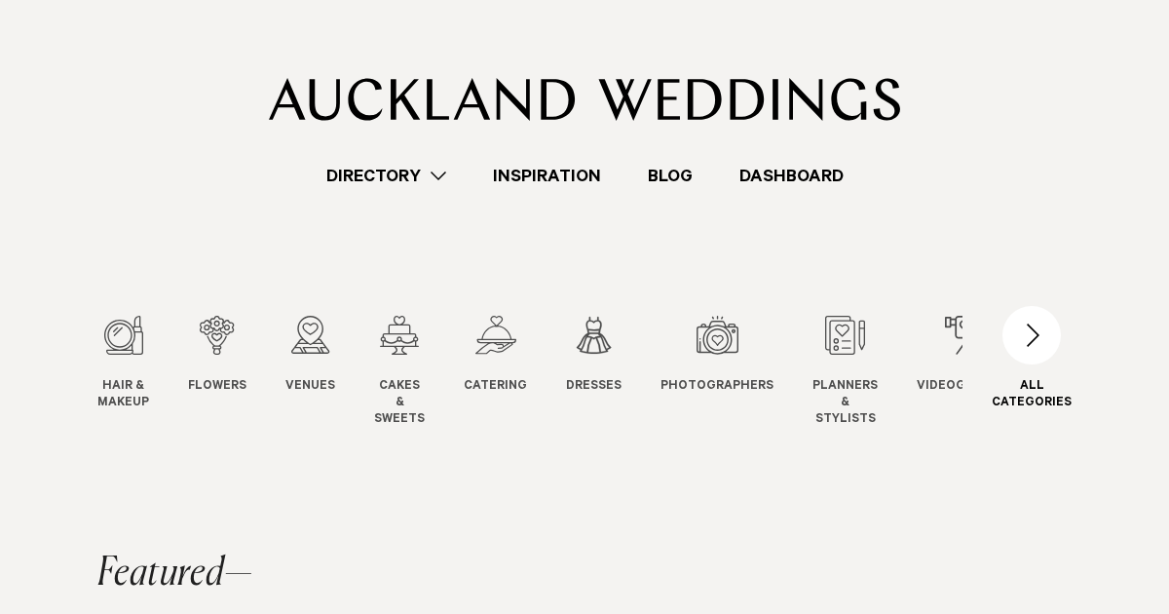
click at [1024, 329] on div "button" at bounding box center [1031, 335] width 58 height 58
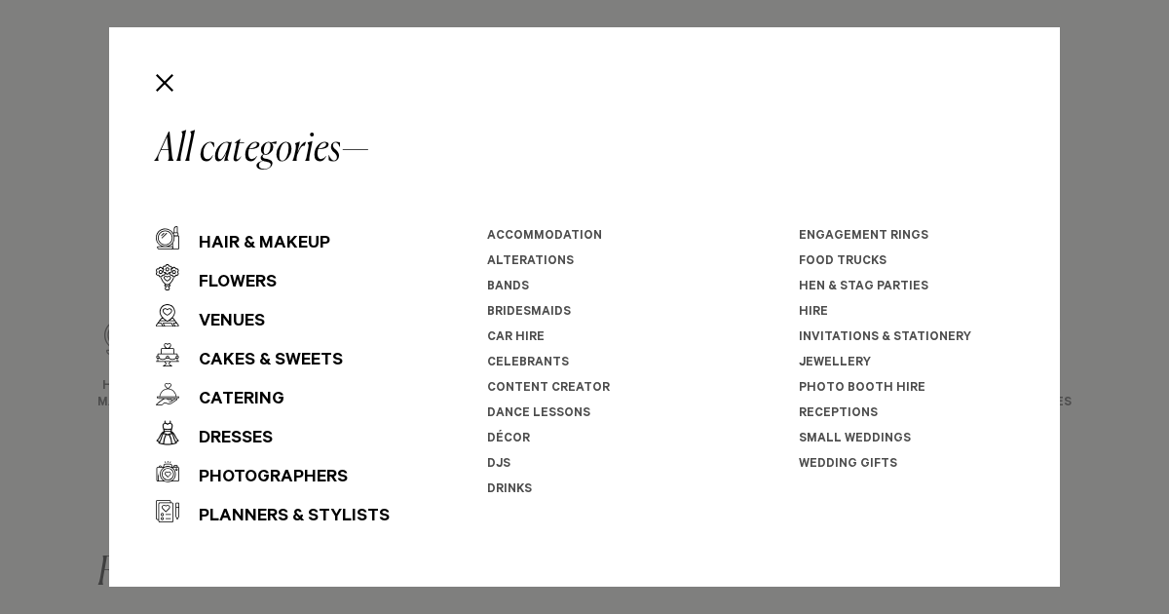
click at [528, 354] on li "Celebrants" at bounding box center [594, 363] width 214 height 25
click at [522, 359] on link "Celebrants" at bounding box center [528, 363] width 82 height 14
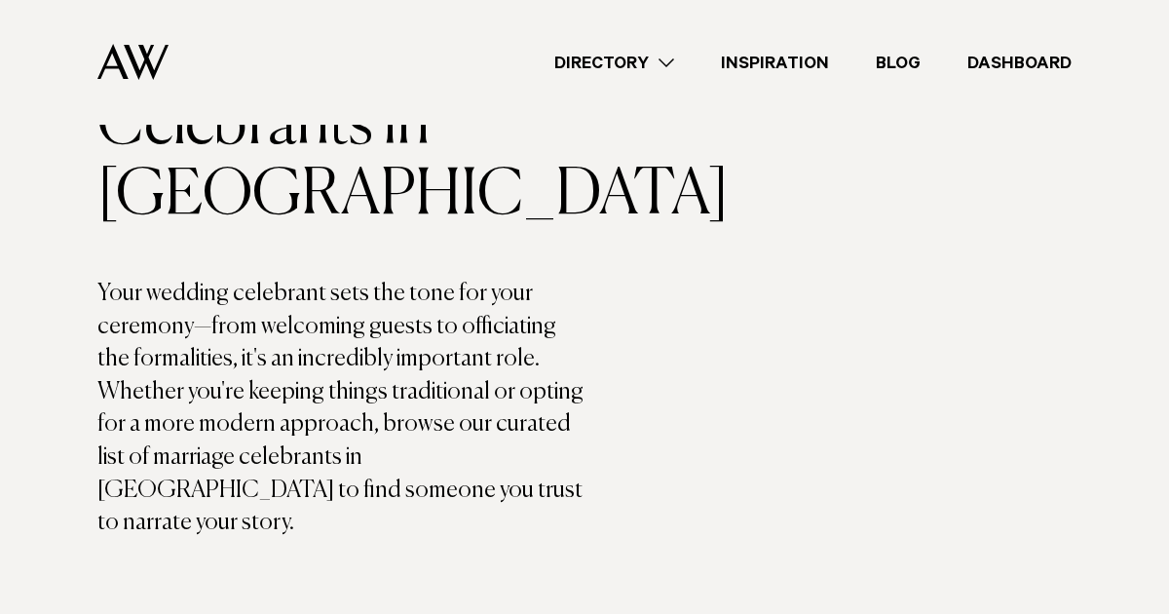
scroll to position [268, 0]
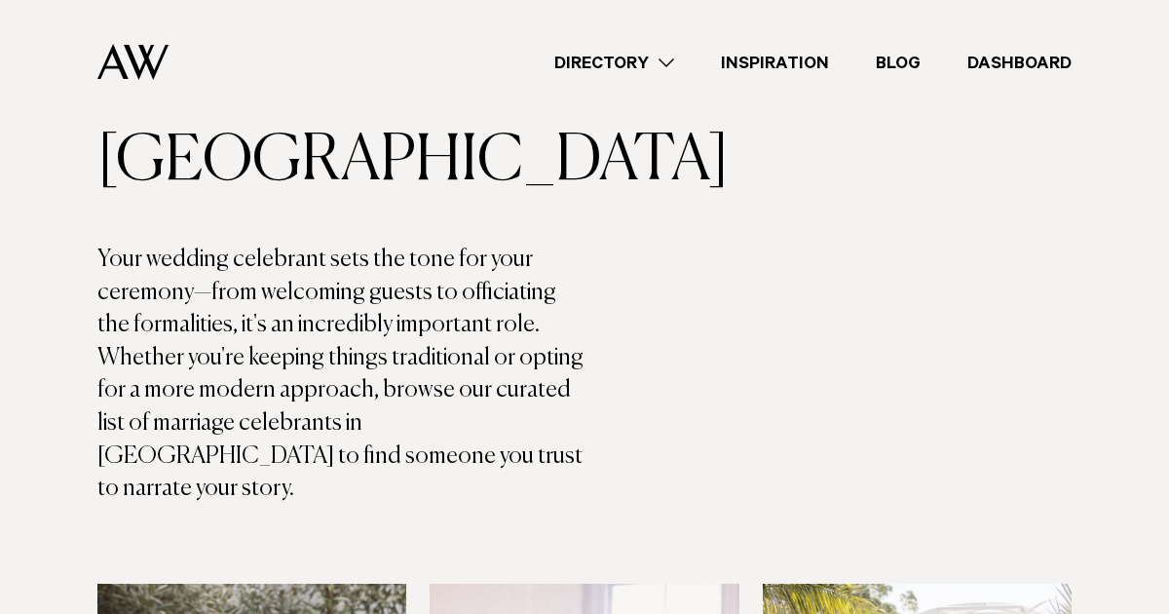
click at [659, 63] on link "Directory" at bounding box center [614, 63] width 167 height 26
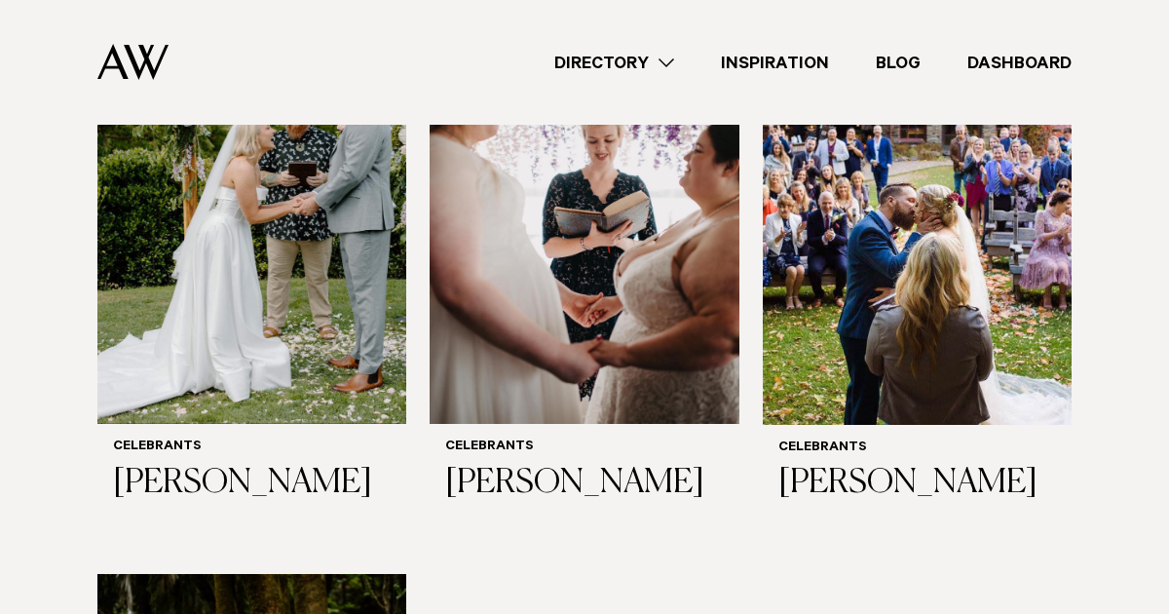
scroll to position [2088, 0]
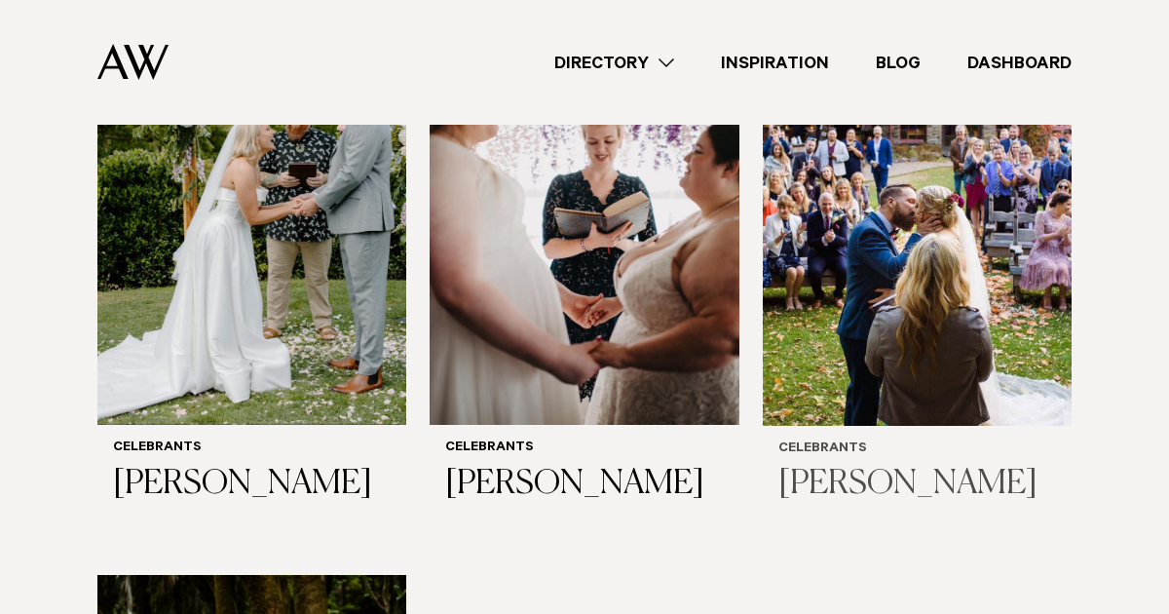
click at [832, 491] on h3 "[PERSON_NAME]" at bounding box center [917, 485] width 278 height 40
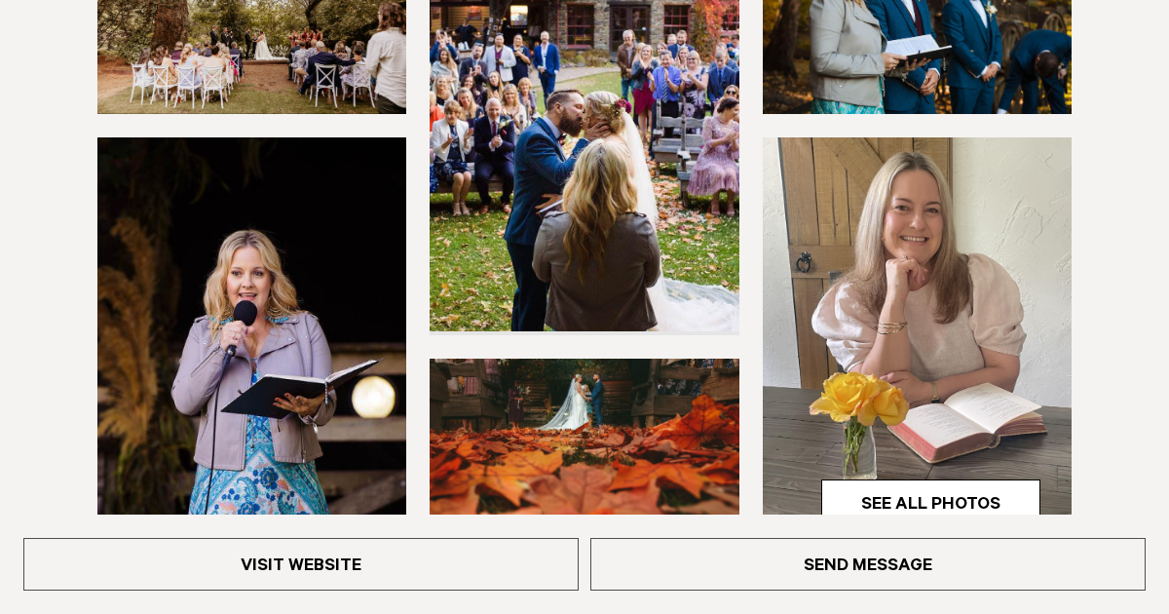
scroll to position [453, 0]
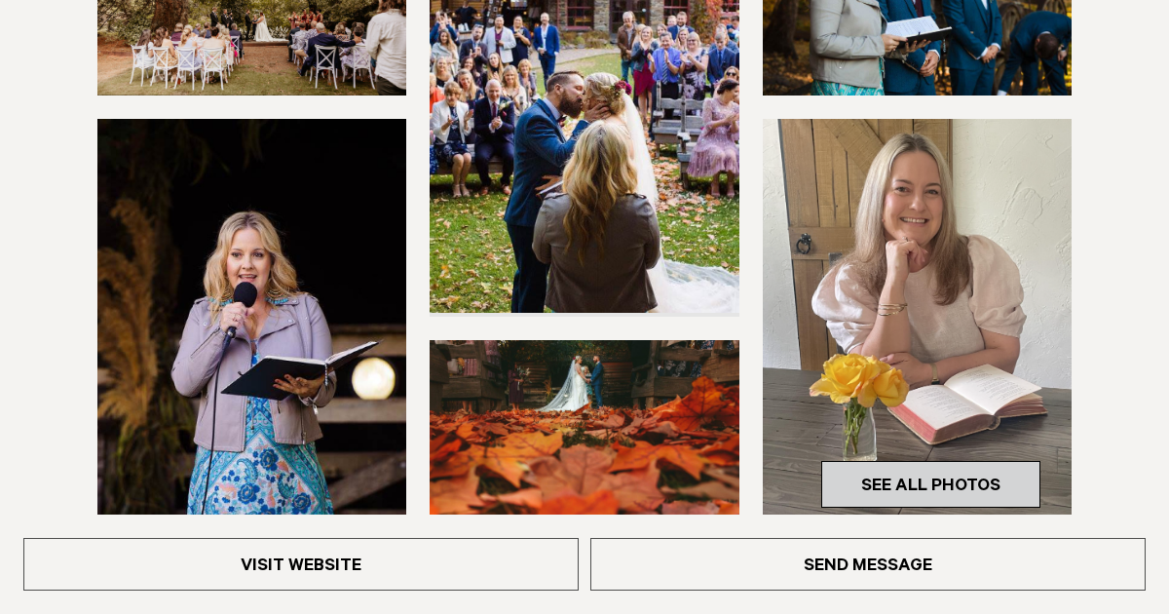
click at [912, 476] on link "See All Photos" at bounding box center [930, 484] width 219 height 47
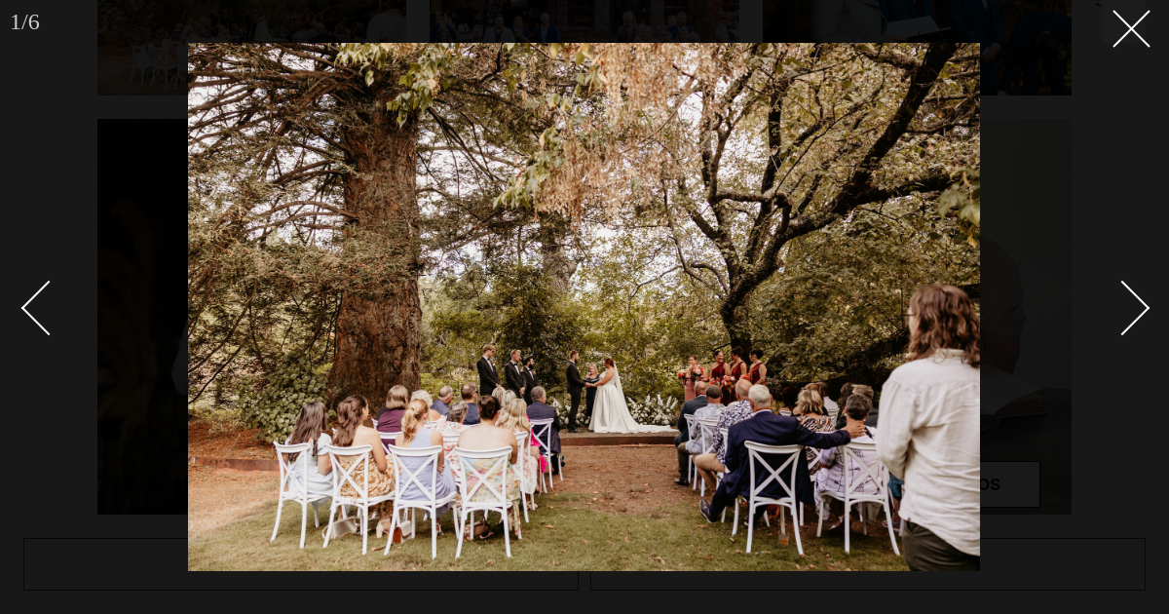
click at [1137, 294] on link at bounding box center [1111, 306] width 68 height 97
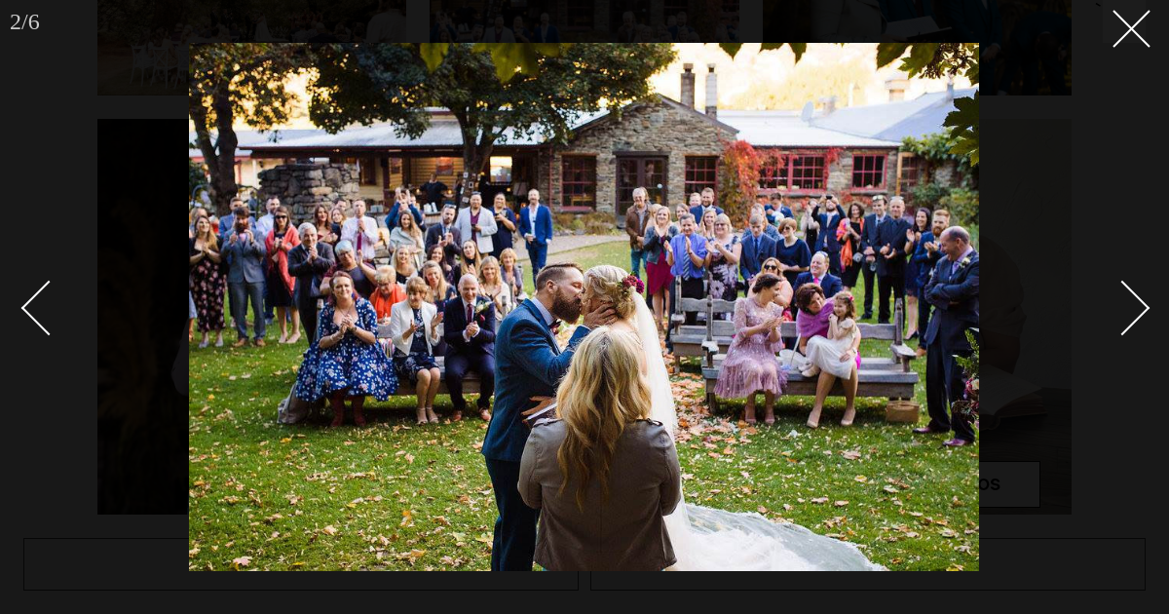
click at [1137, 294] on link at bounding box center [1111, 306] width 68 height 97
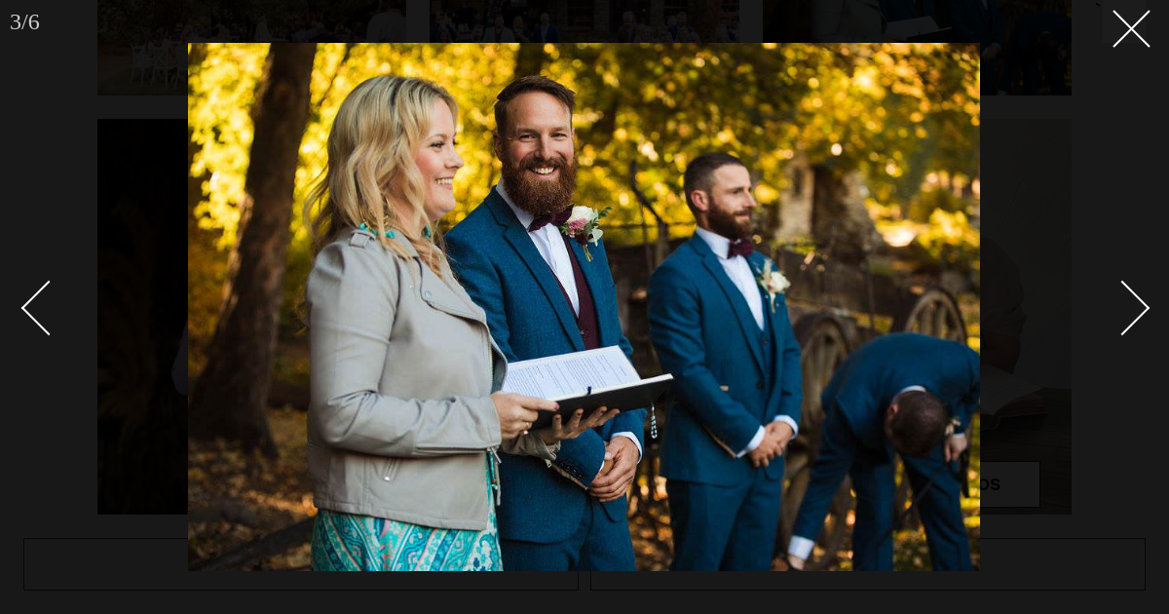
click at [1137, 294] on link at bounding box center [1111, 306] width 68 height 97
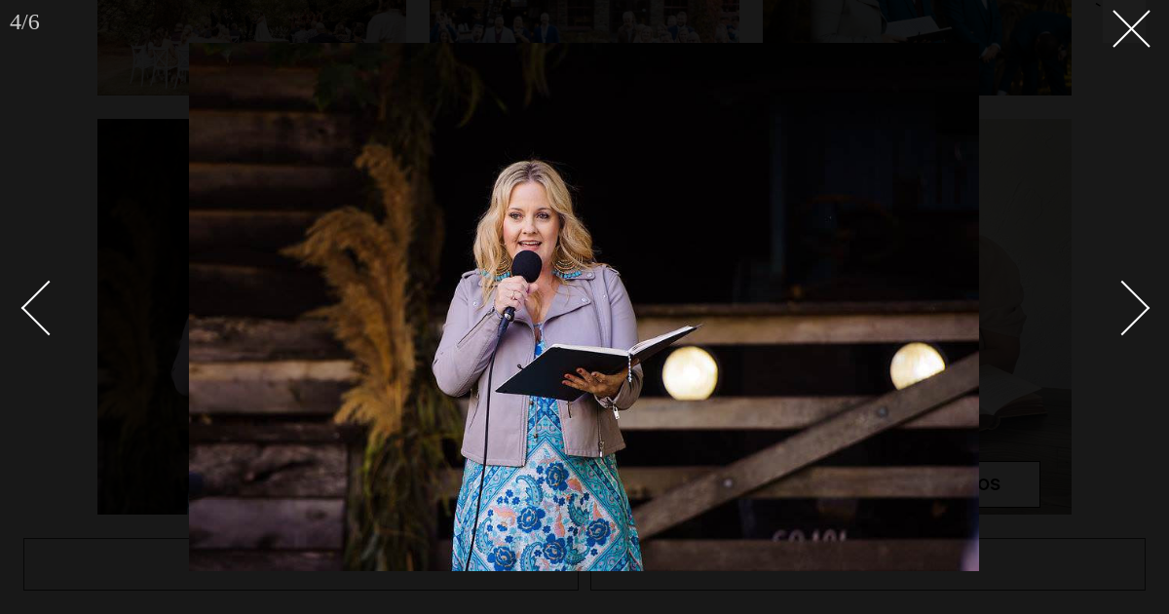
click at [1137, 294] on link at bounding box center [1111, 306] width 68 height 97
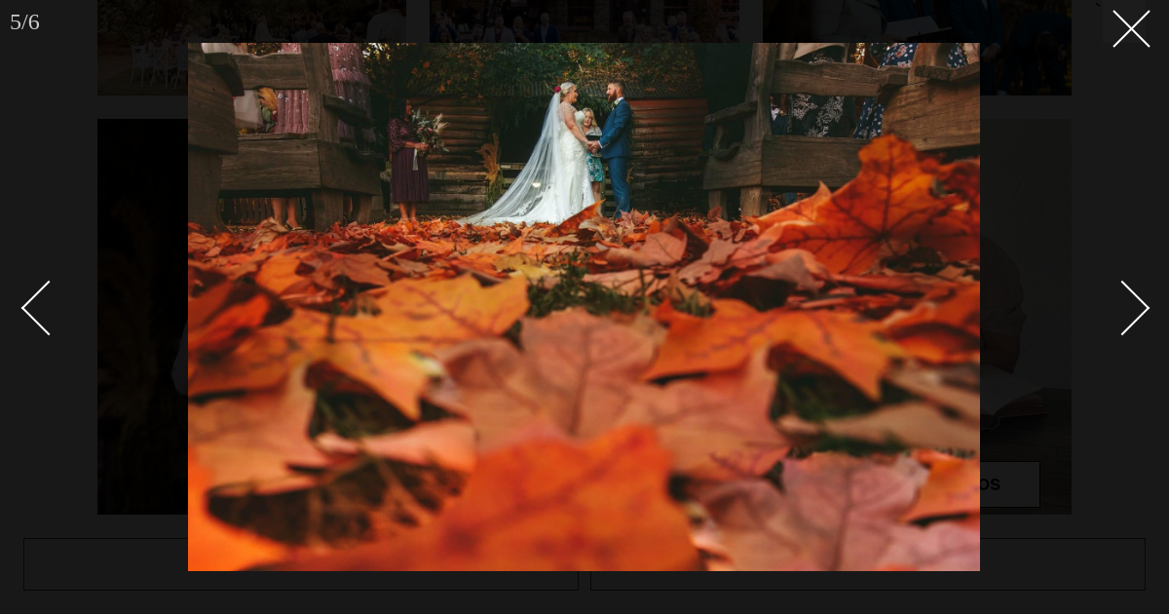
click at [1137, 294] on link at bounding box center [1111, 306] width 68 height 97
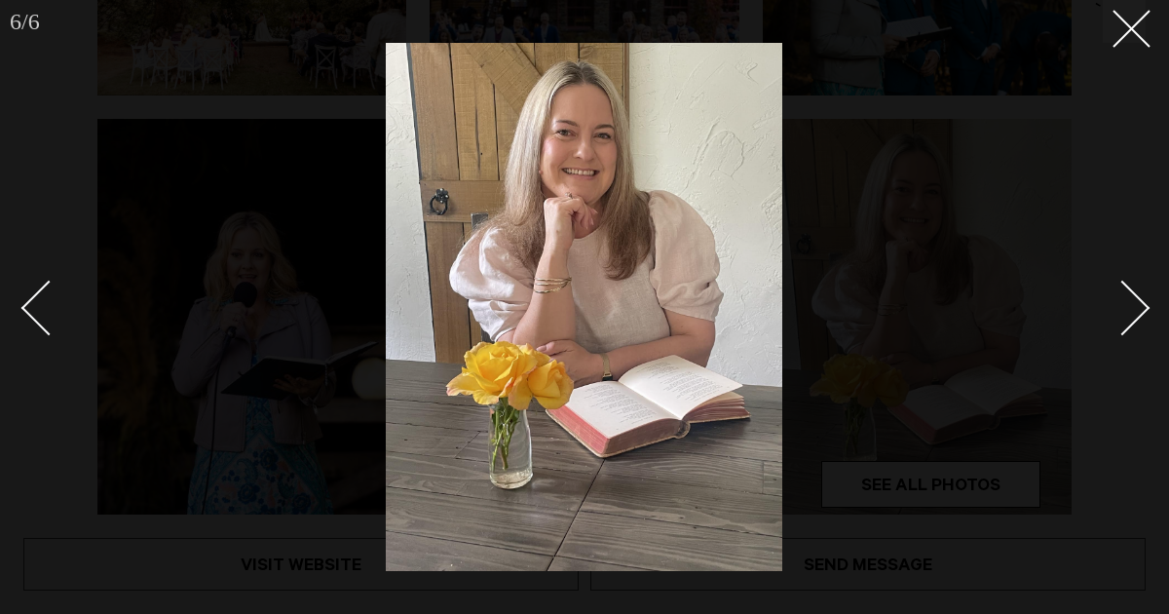
click at [1137, 294] on link at bounding box center [1111, 306] width 68 height 97
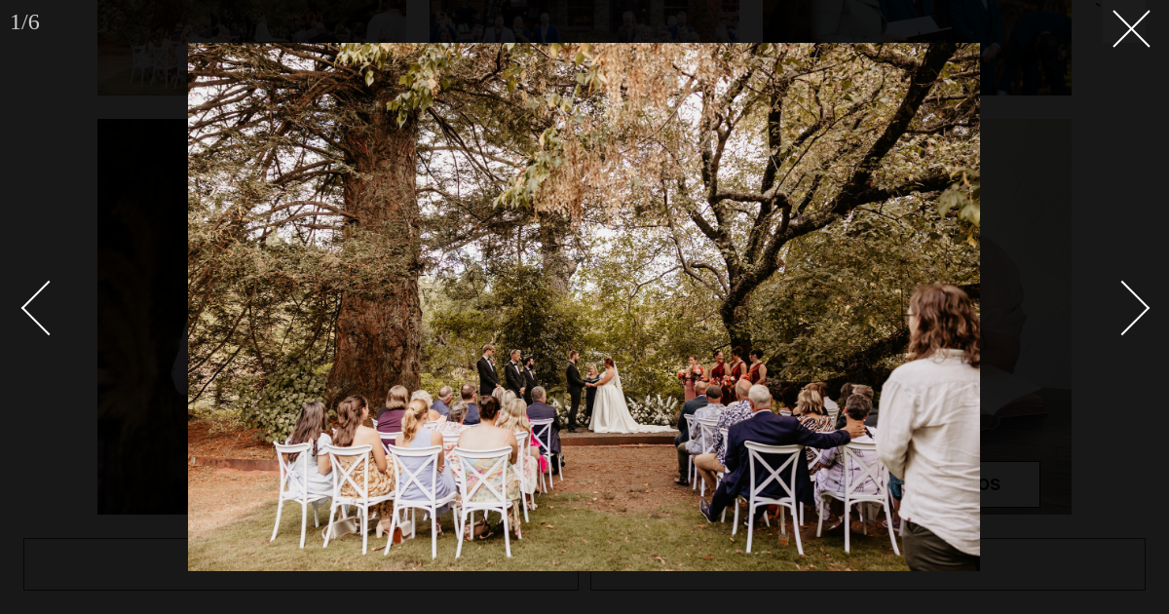
click at [1137, 294] on link at bounding box center [1111, 306] width 68 height 97
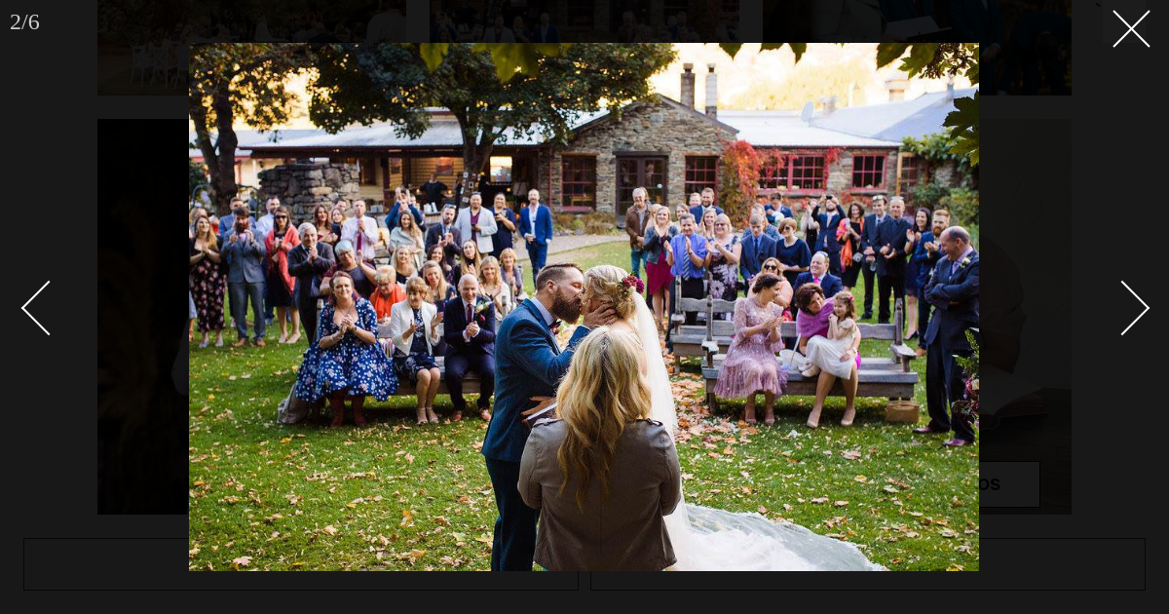
click at [1137, 294] on link at bounding box center [1111, 306] width 68 height 97
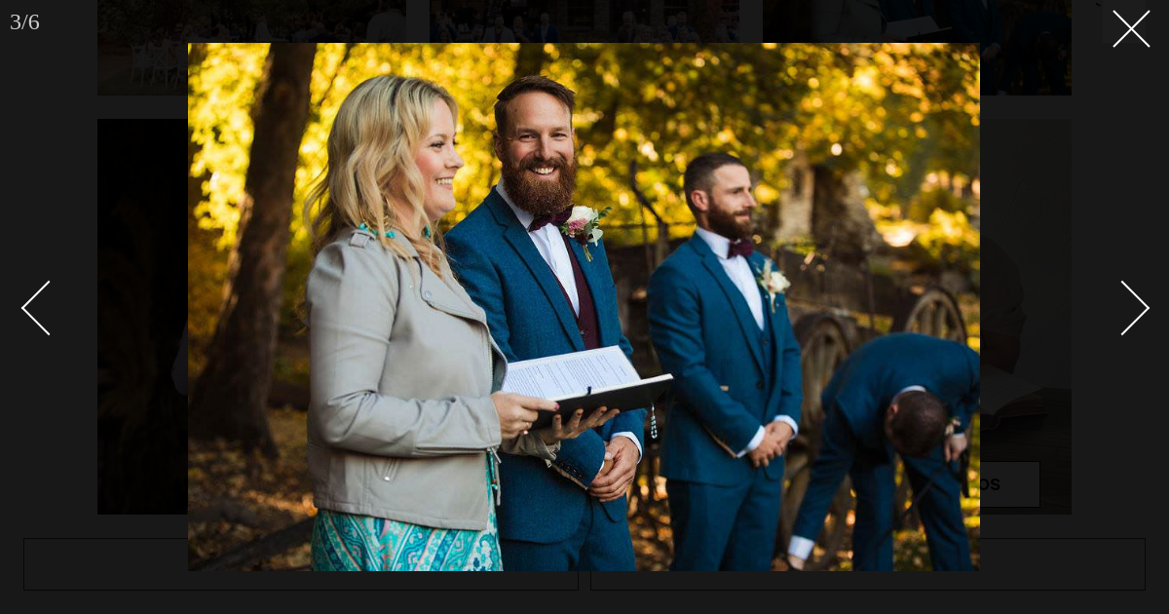
click at [1137, 294] on link at bounding box center [1111, 306] width 68 height 97
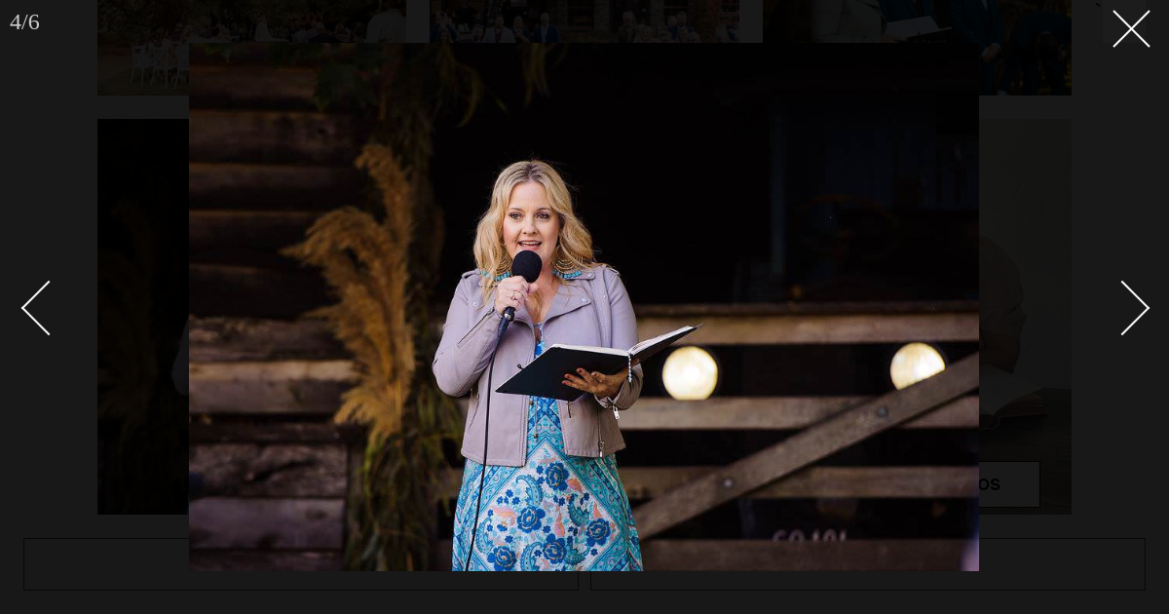
click at [1137, 294] on link at bounding box center [1111, 306] width 68 height 97
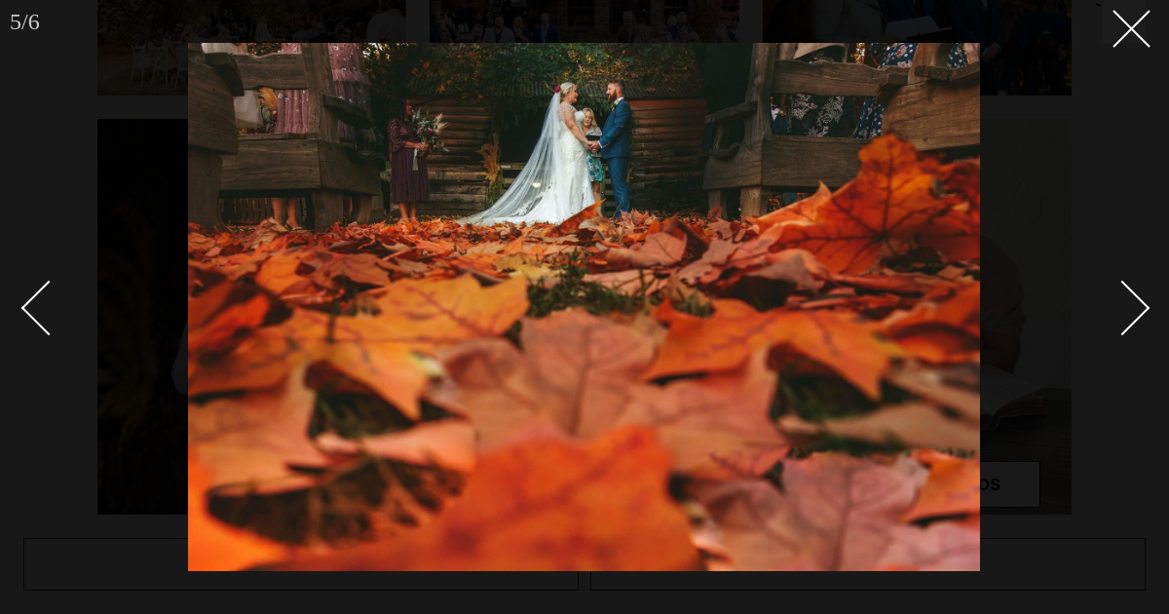
click at [1137, 294] on link at bounding box center [1111, 306] width 68 height 97
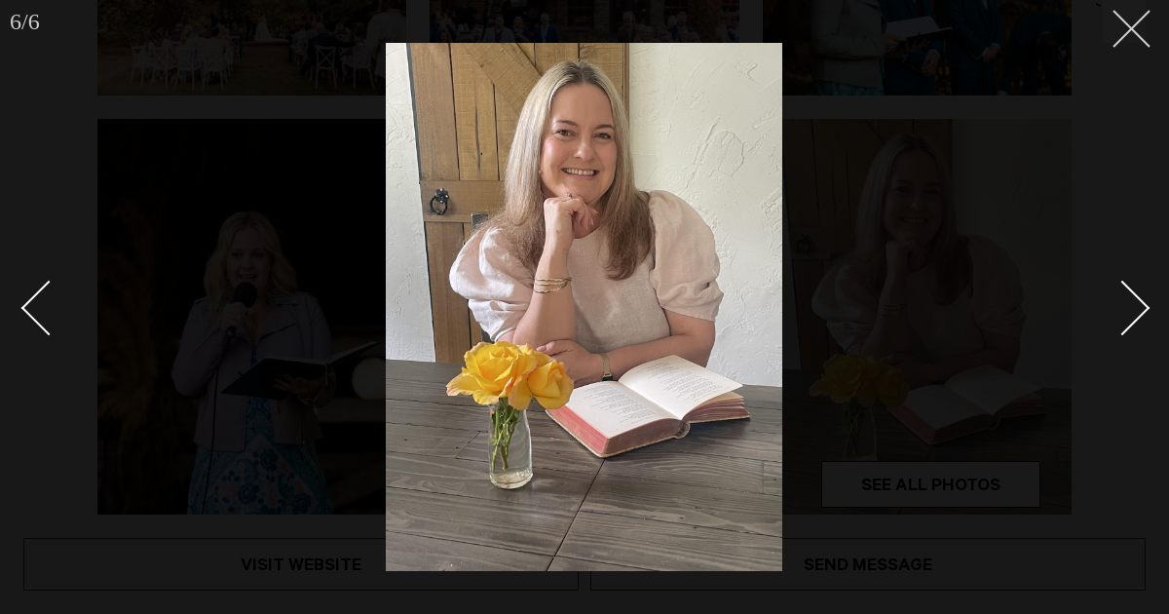
click at [1126, 21] on icon at bounding box center [1123, 21] width 23 height 23
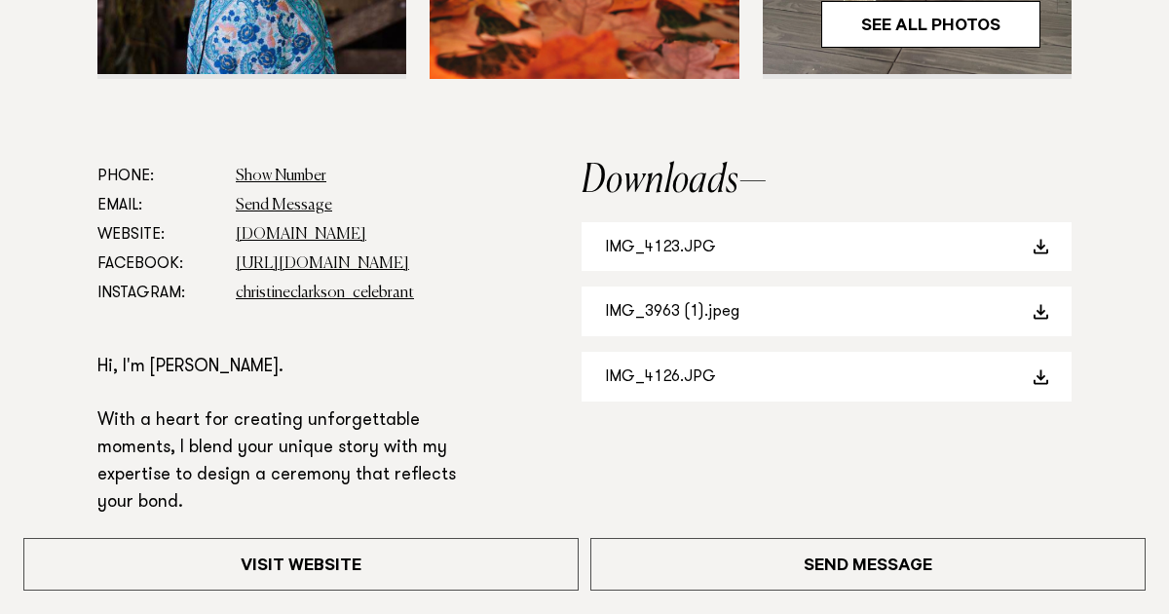
scroll to position [916, 0]
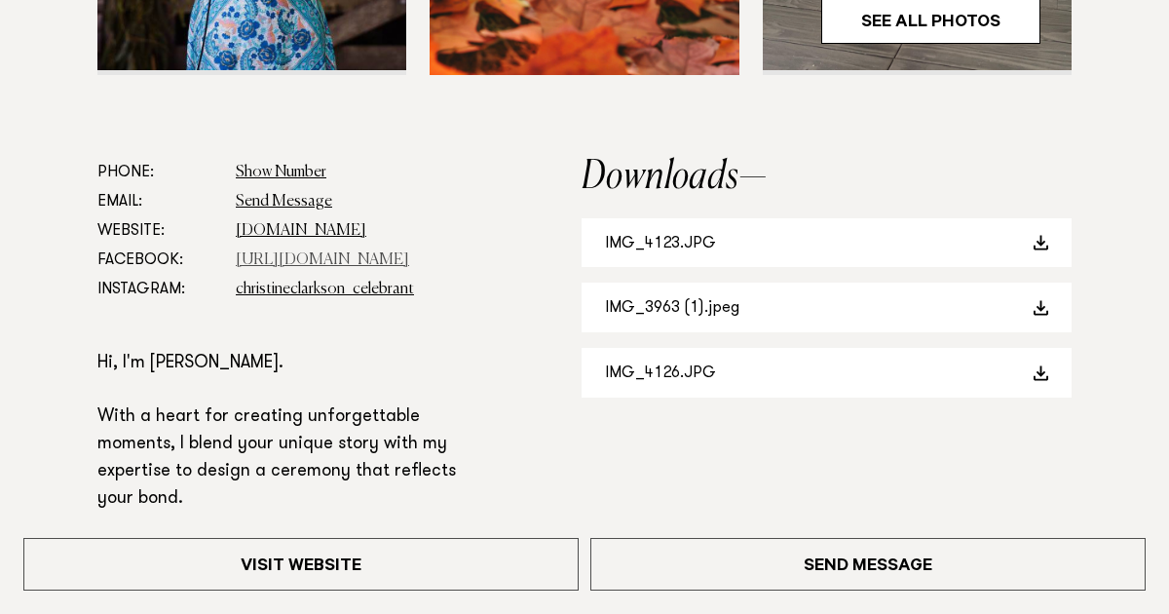
click at [295, 255] on link "https://www.facebook.com/profile.php" at bounding box center [322, 260] width 173 height 16
click at [356, 287] on link "christineclarkson_celebrant" at bounding box center [325, 289] width 178 height 16
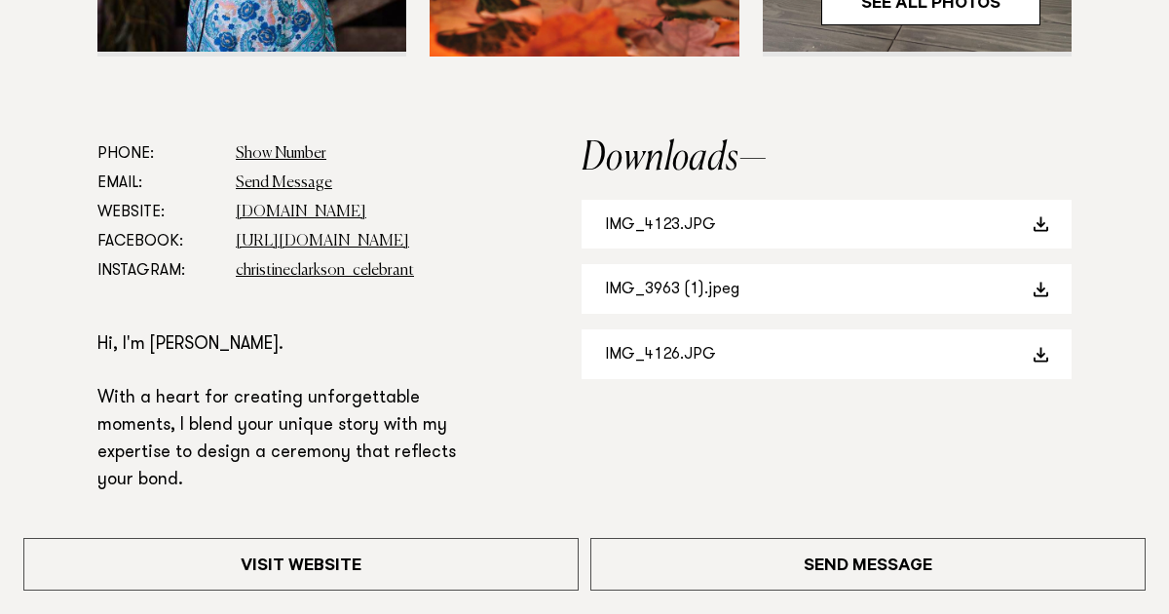
scroll to position [938, 0]
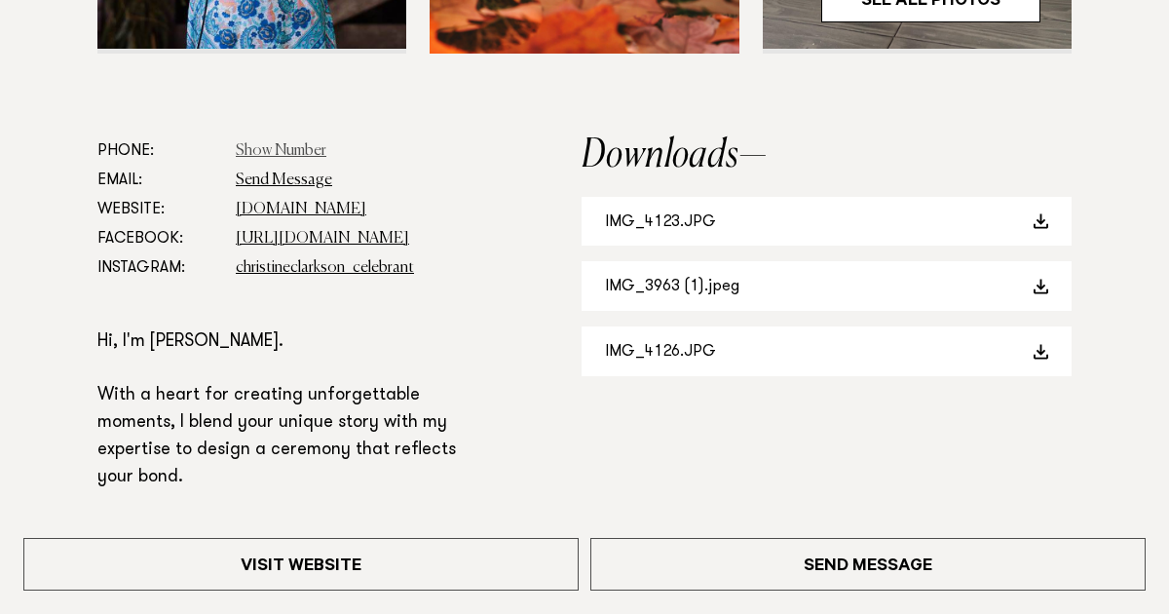
click at [292, 150] on link "Show Number" at bounding box center [281, 151] width 91 height 16
click at [312, 173] on link "Send Message" at bounding box center [284, 180] width 96 height 16
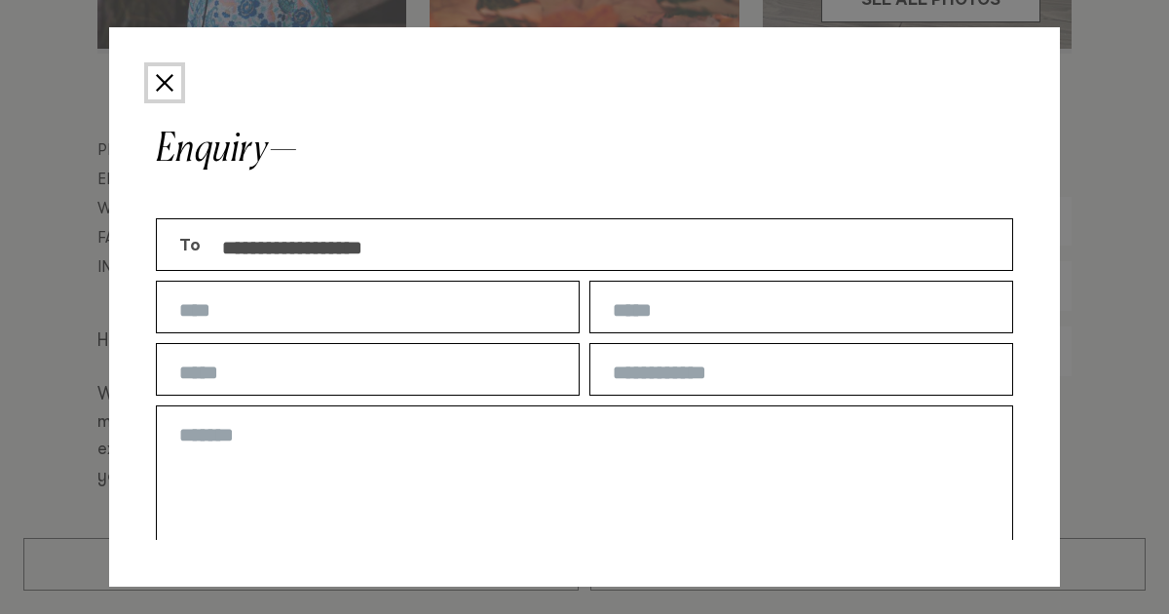
click at [156, 78] on button "Close" at bounding box center [164, 82] width 33 height 33
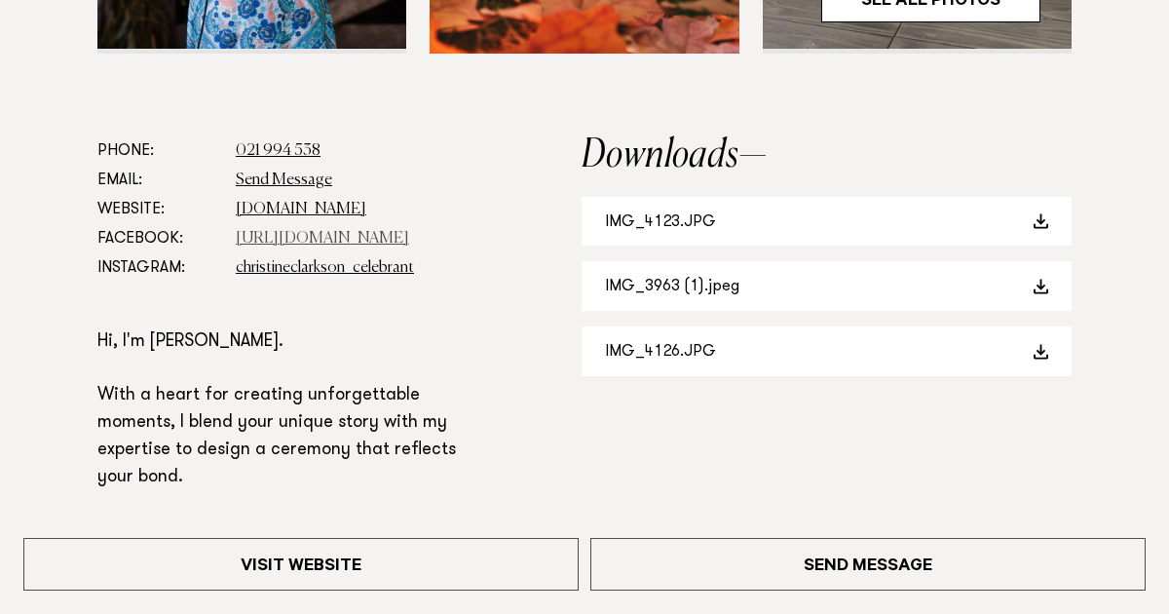
click at [248, 239] on link "https://www.facebook.com/profile.php" at bounding box center [322, 239] width 173 height 16
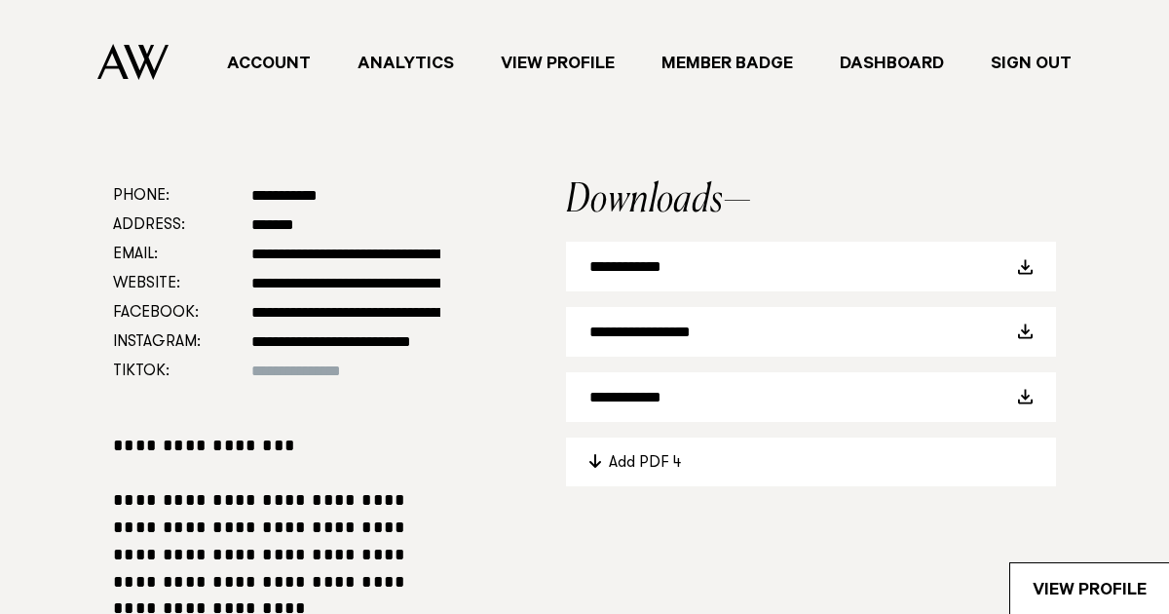
scroll to position [875, 0]
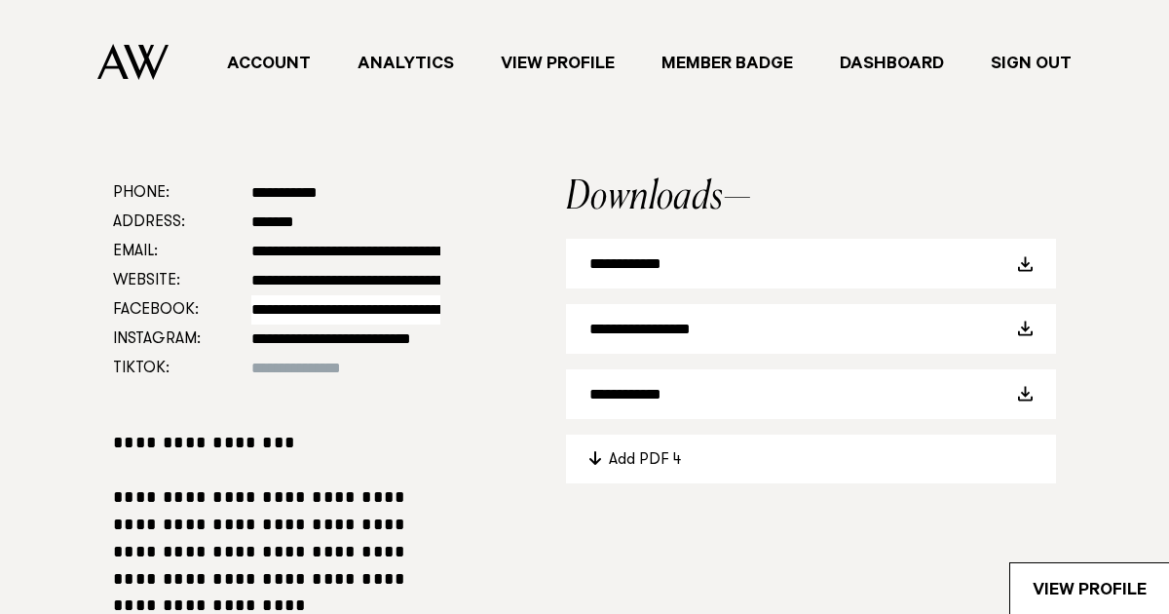
click at [391, 316] on input "**********" at bounding box center [345, 309] width 189 height 29
drag, startPoint x: 253, startPoint y: 307, endPoint x: 461, endPoint y: 301, distance: 207.5
click at [461, 301] on div "**********" at bounding box center [584, 562] width 1106 height 768
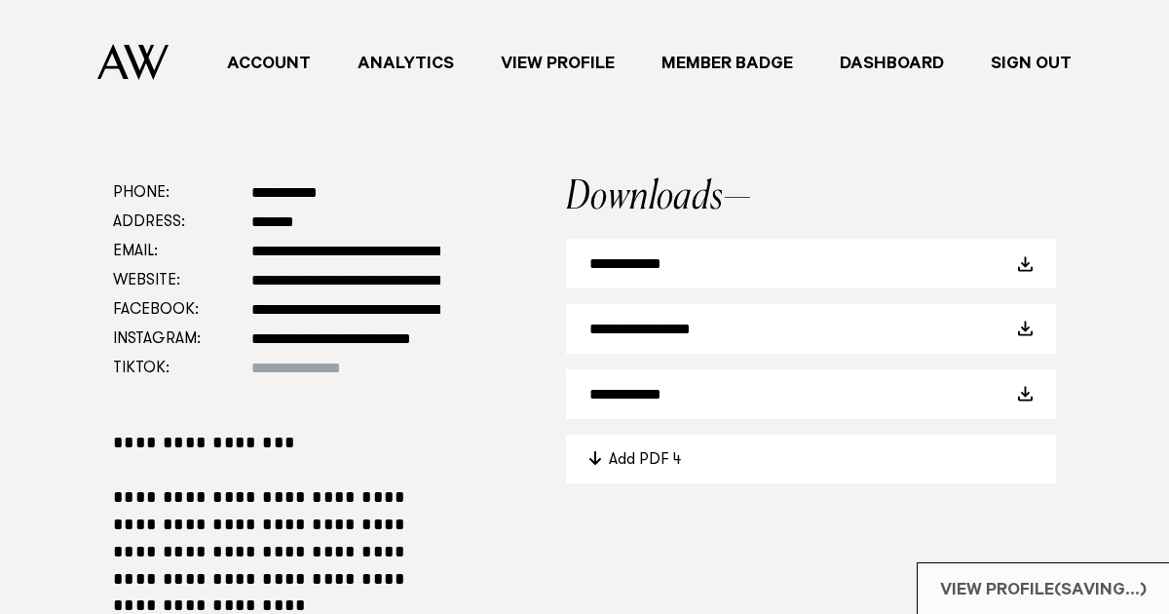
click at [484, 437] on div "**********" at bounding box center [584, 562] width 1106 height 768
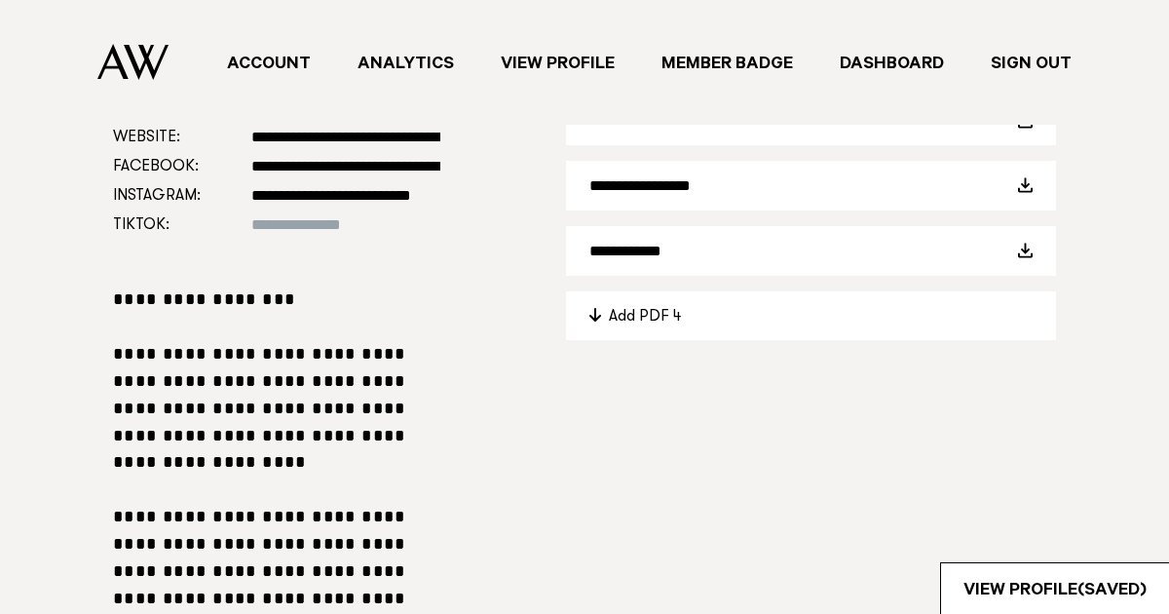
scroll to position [1025, 0]
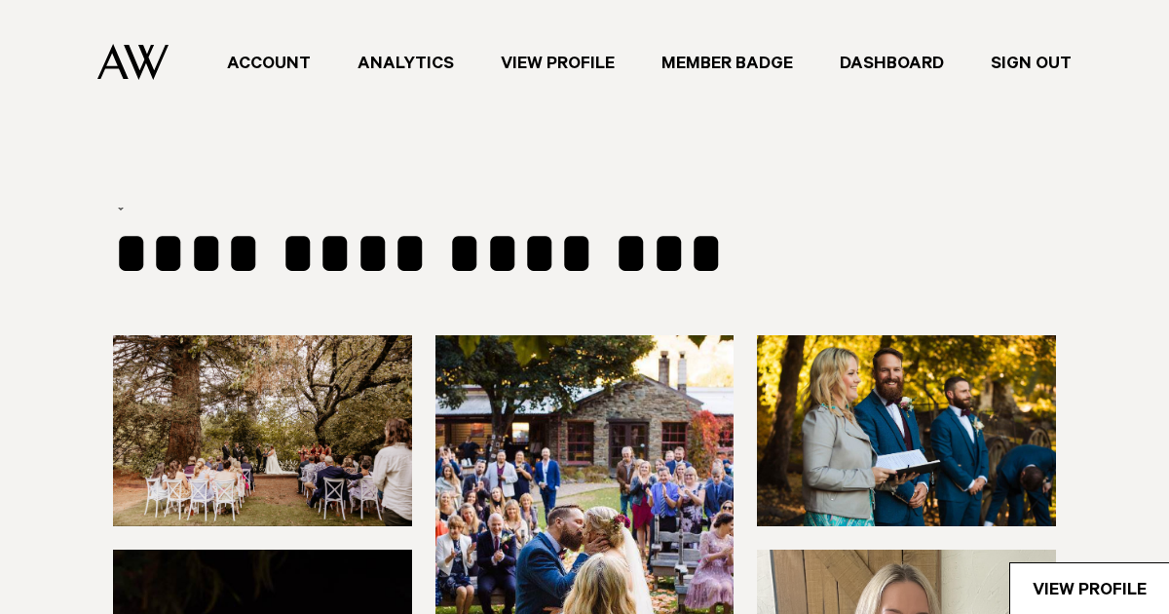
scroll to position [1003, 0]
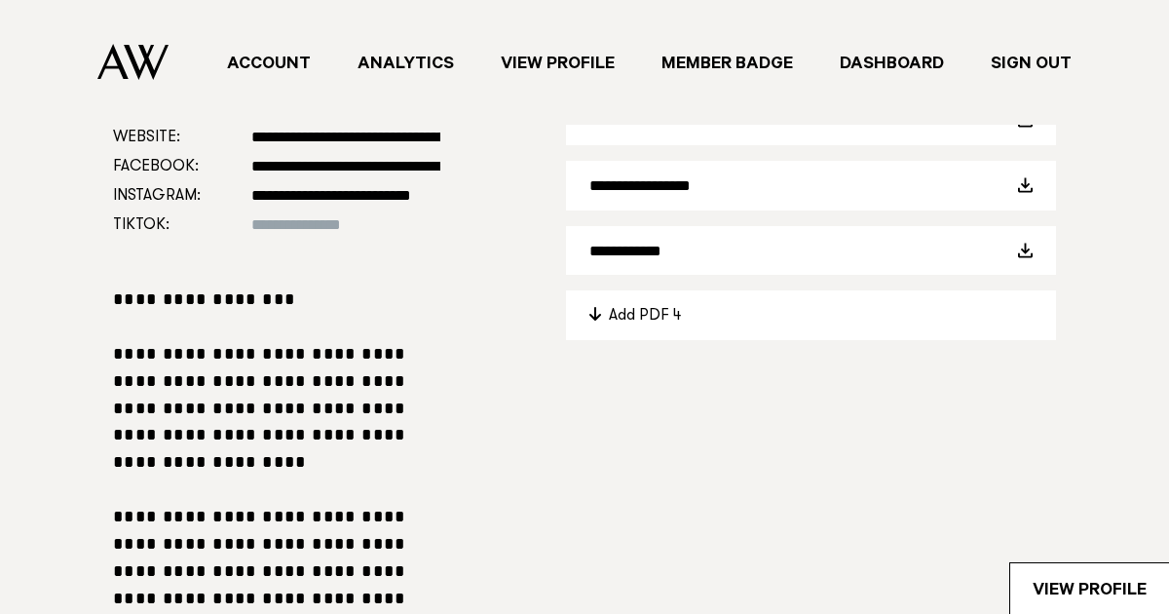
type input "*******"
select select "***"
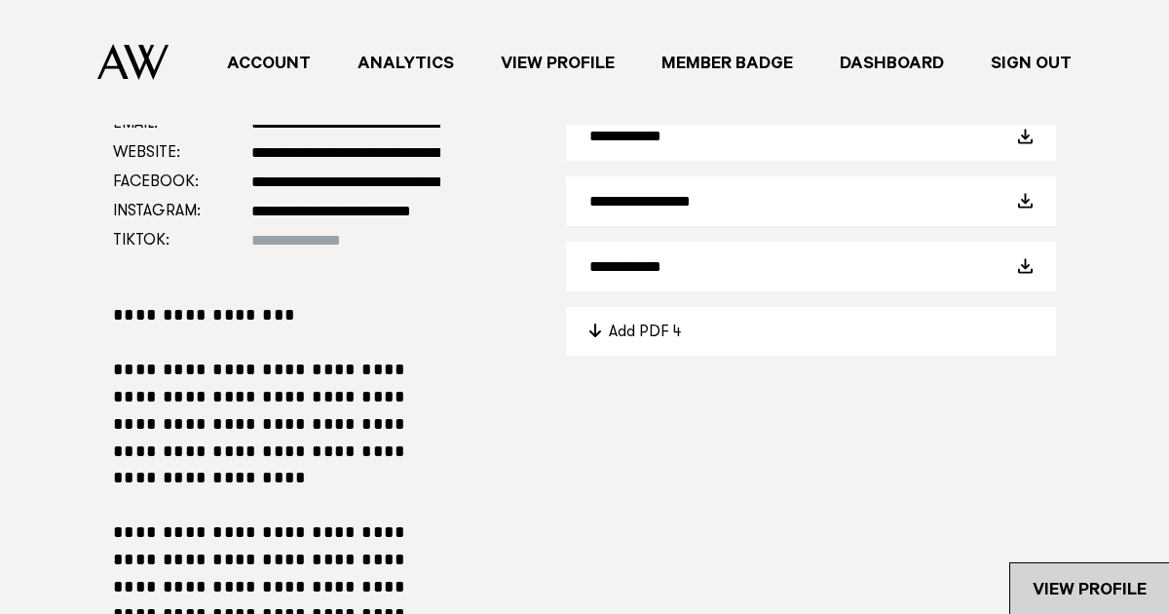
click at [1060, 587] on link "View Profile" at bounding box center [1089, 588] width 159 height 51
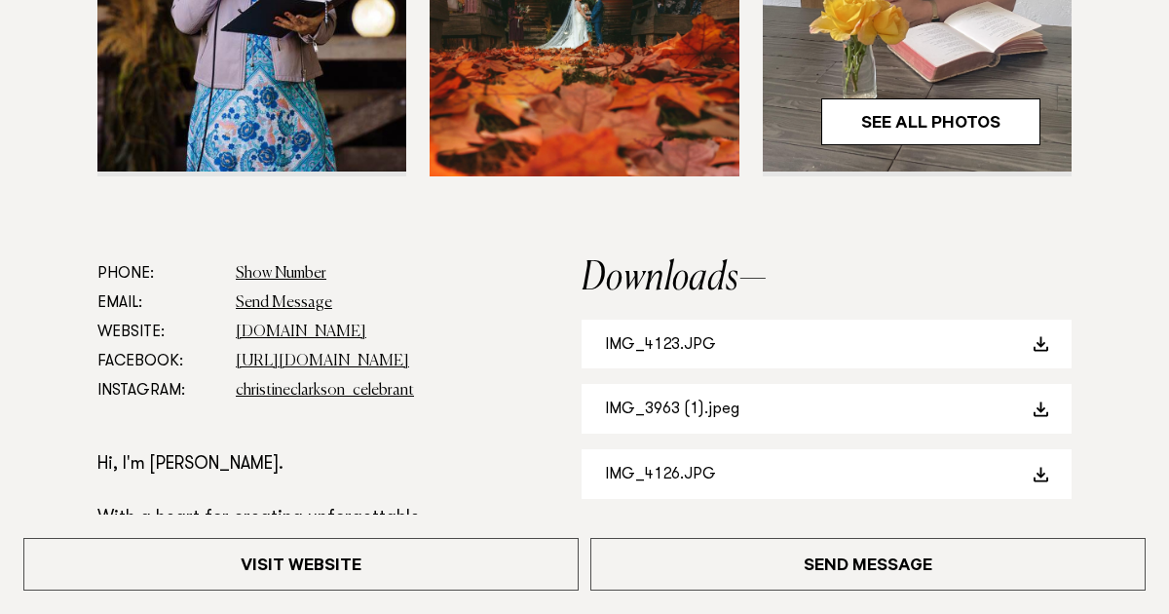
scroll to position [831, 0]
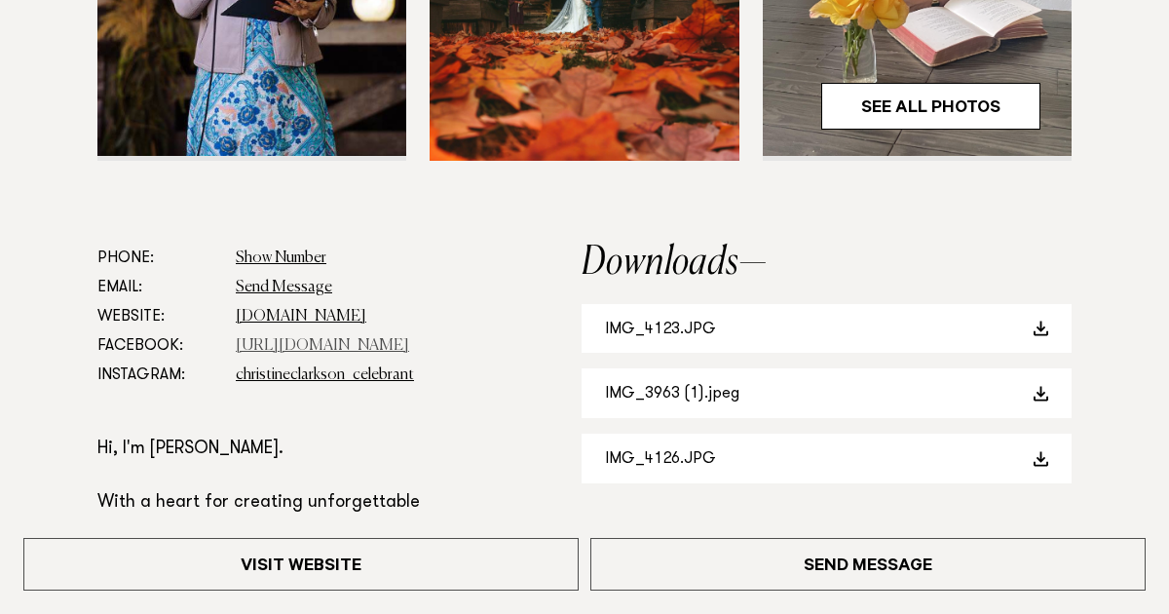
click at [373, 346] on link "https://www.facebook.com/profile.php" at bounding box center [322, 346] width 173 height 16
